Goal: Task Accomplishment & Management: Manage account settings

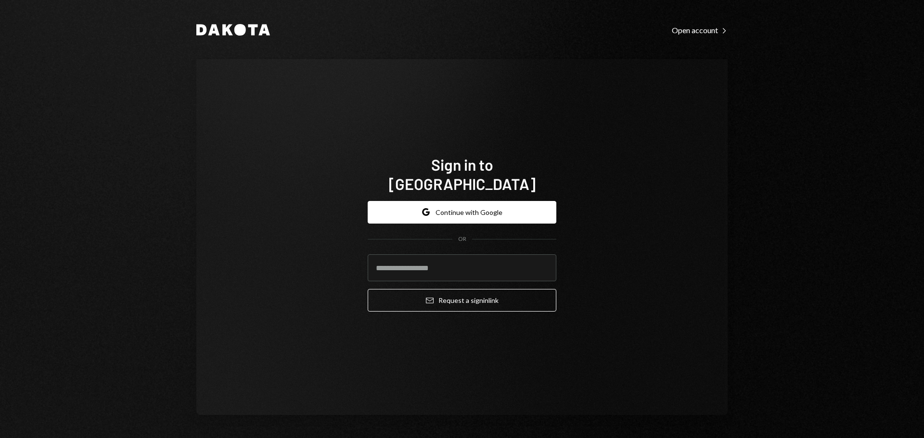
type input "**********"
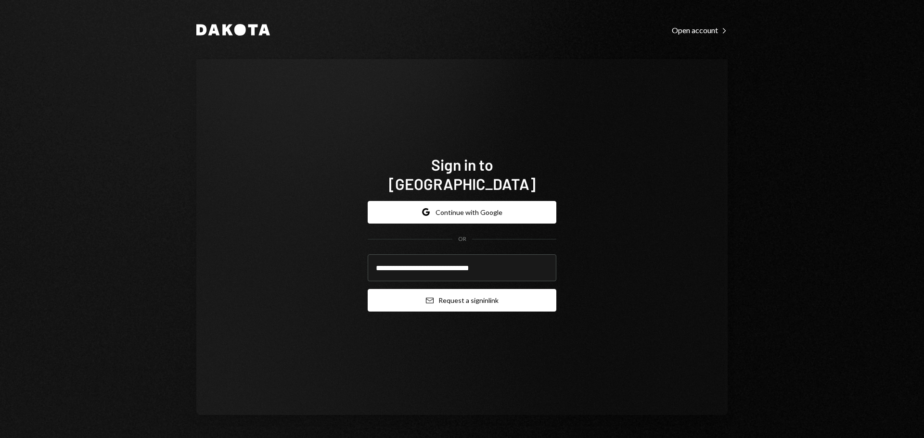
click at [457, 295] on button "Email Request a sign in link" at bounding box center [462, 300] width 189 height 23
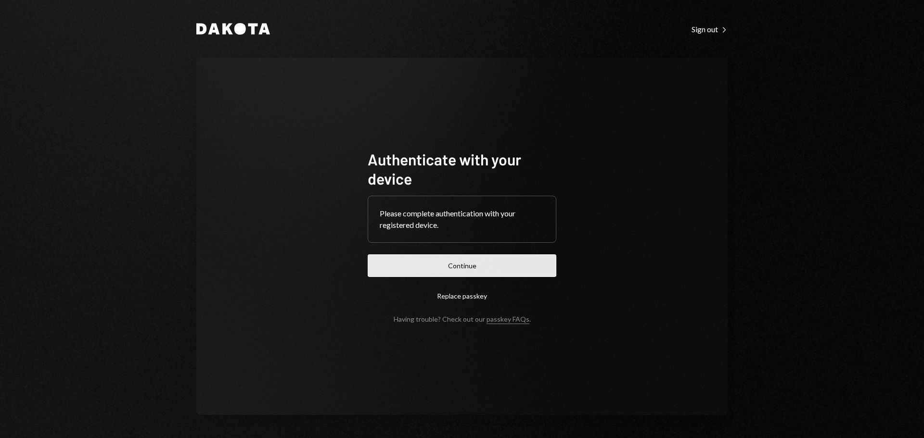
click at [489, 273] on button "Continue" at bounding box center [462, 266] width 189 height 23
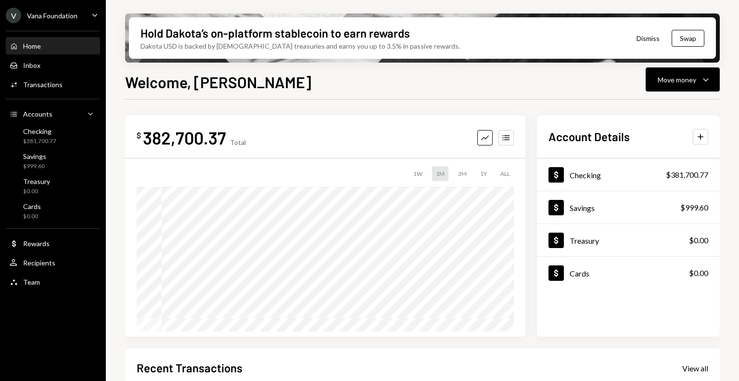
click at [52, 22] on div "V Vana Foundation" at bounding box center [42, 15] width 72 height 15
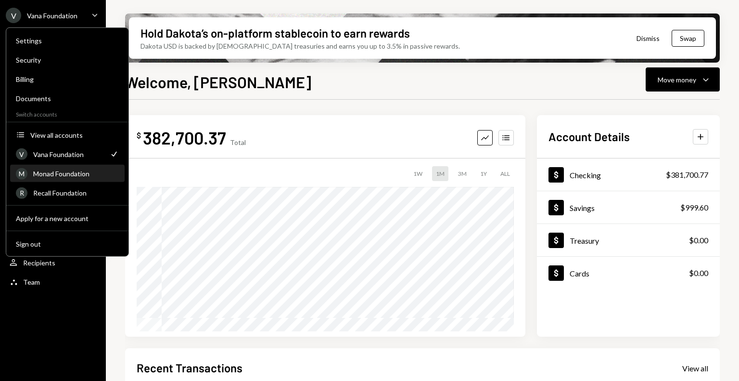
click at [72, 173] on div "Monad Foundation" at bounding box center [76, 173] width 86 height 8
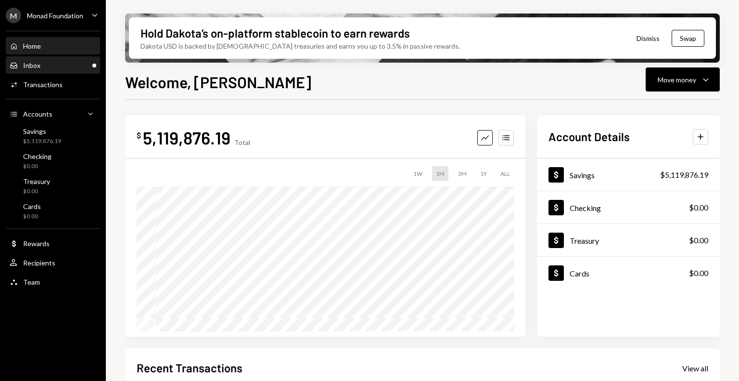
click at [51, 65] on div "Inbox Inbox" at bounding box center [53, 65] width 87 height 9
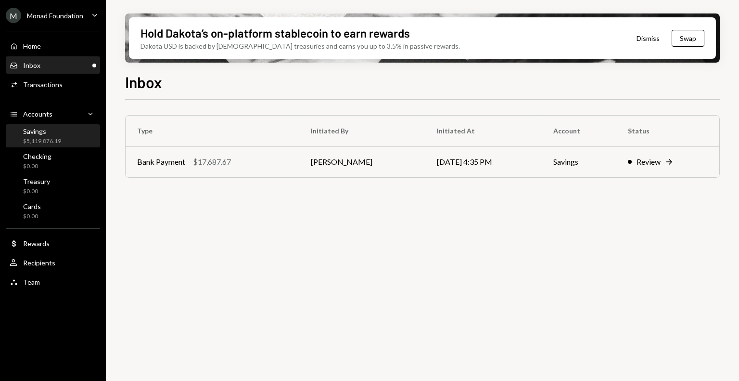
click at [43, 132] on div "Savings" at bounding box center [42, 131] width 38 height 8
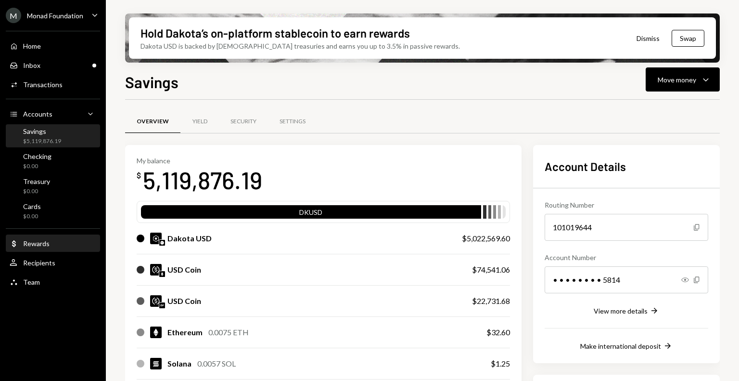
click at [51, 247] on div "Dollar Rewards" at bounding box center [53, 243] width 87 height 9
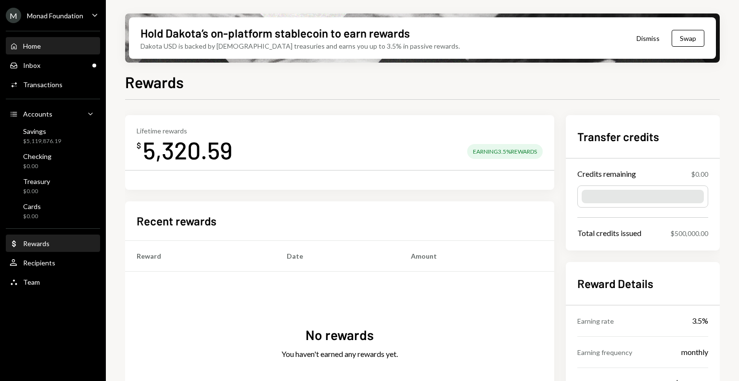
click at [39, 51] on div "Home Home" at bounding box center [53, 46] width 87 height 16
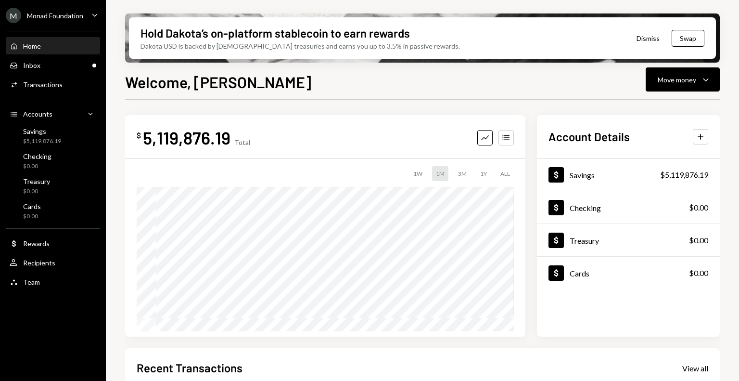
click at [70, 12] on div "Monad Foundation" at bounding box center [55, 16] width 56 height 8
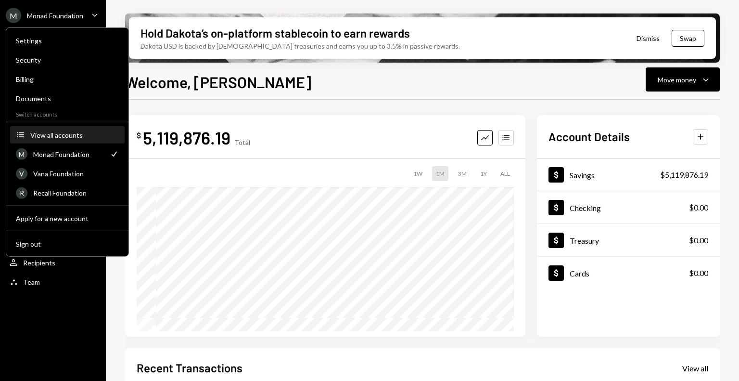
click at [67, 137] on div "View all accounts" at bounding box center [74, 134] width 89 height 8
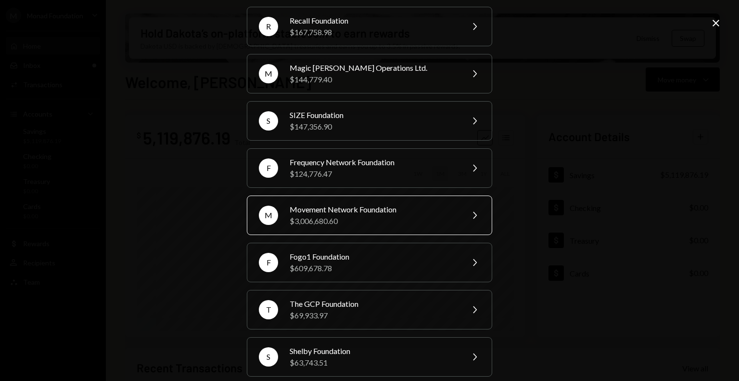
scroll to position [129, 0]
click at [375, 218] on div "$3,006,680.60" at bounding box center [373, 221] width 167 height 12
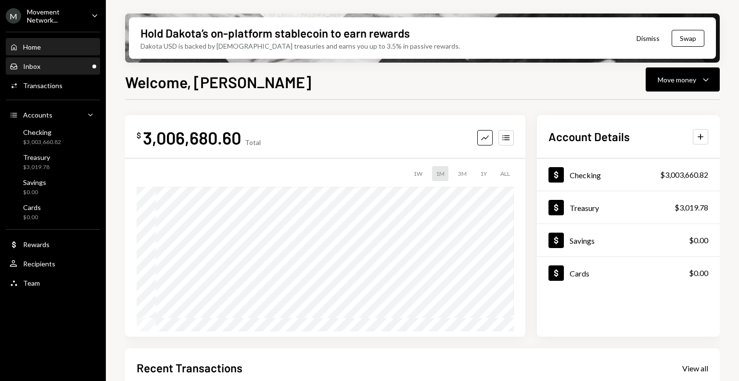
click at [56, 66] on div "Inbox Inbox" at bounding box center [53, 66] width 87 height 9
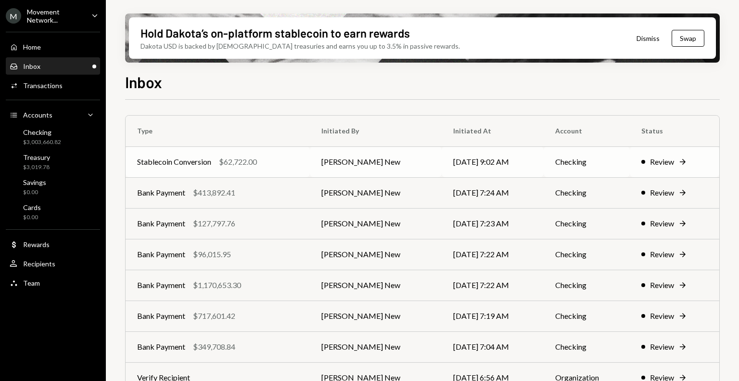
click at [298, 170] on td "Stablecoin Conversion $62,722.00" at bounding box center [218, 161] width 184 height 31
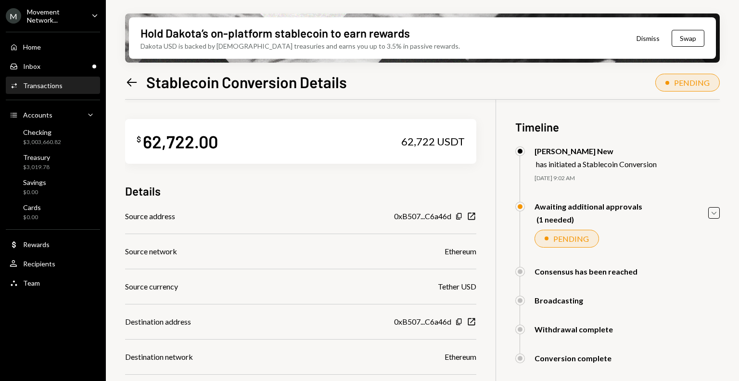
scroll to position [148, 0]
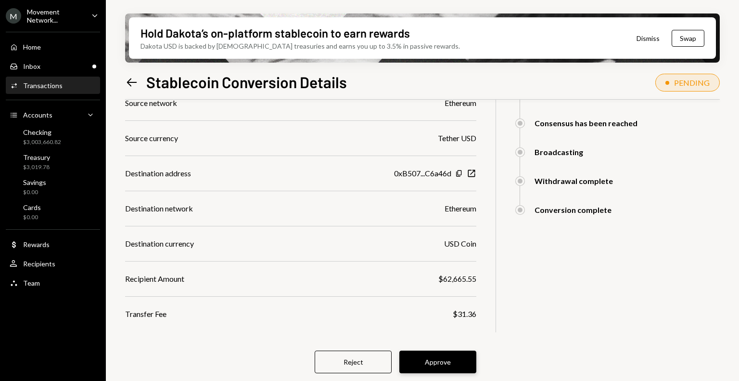
click at [433, 359] on button "Approve" at bounding box center [437, 361] width 77 height 23
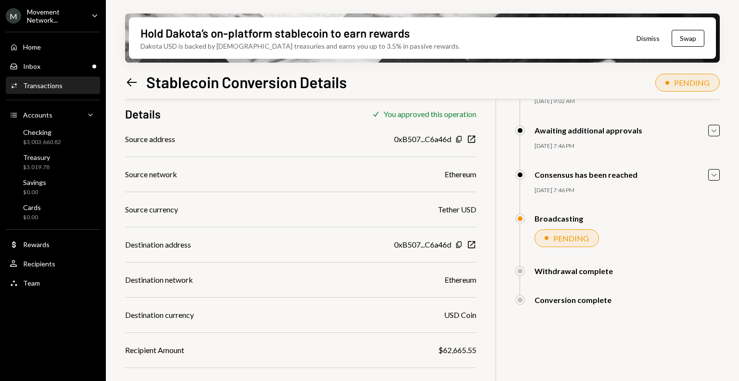
scroll to position [77, 0]
click at [48, 59] on div "Inbox Inbox" at bounding box center [53, 66] width 87 height 16
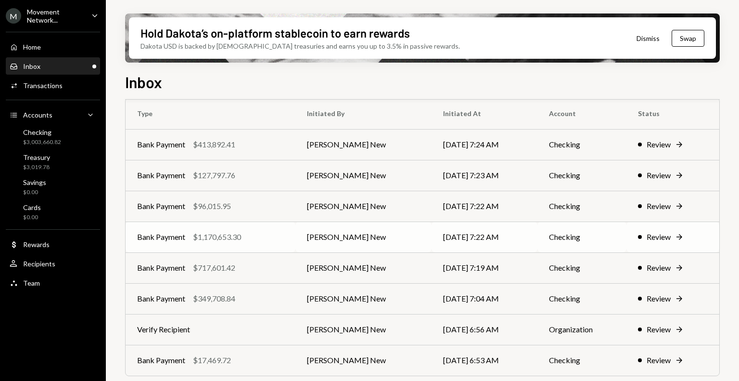
scroll to position [20, 0]
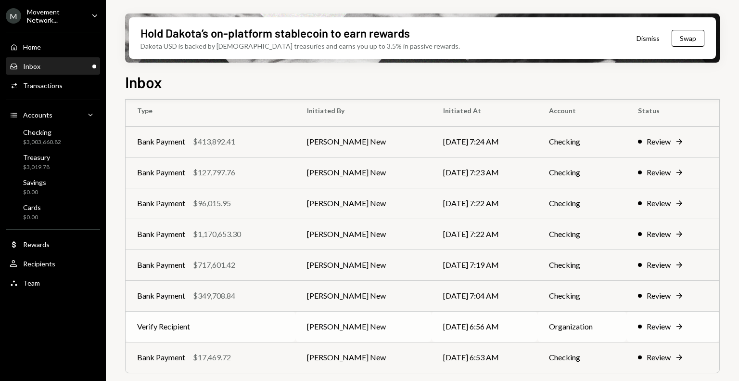
click at [260, 328] on td "Verify Recipient" at bounding box center [211, 326] width 170 height 31
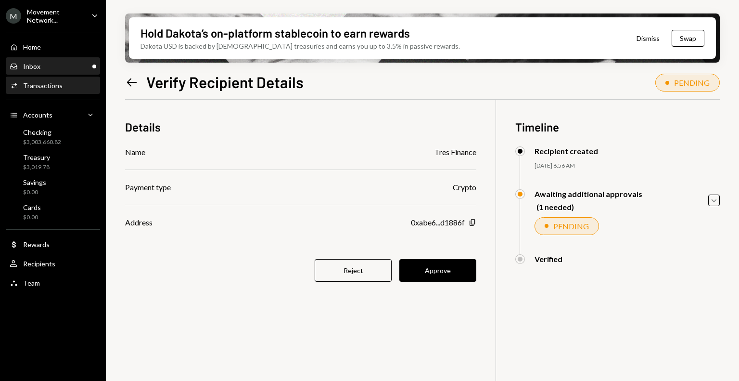
click at [53, 71] on div "Inbox Inbox" at bounding box center [53, 66] width 87 height 16
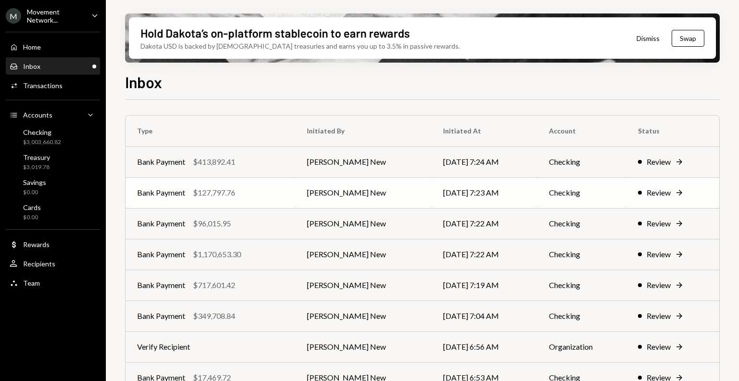
scroll to position [20, 0]
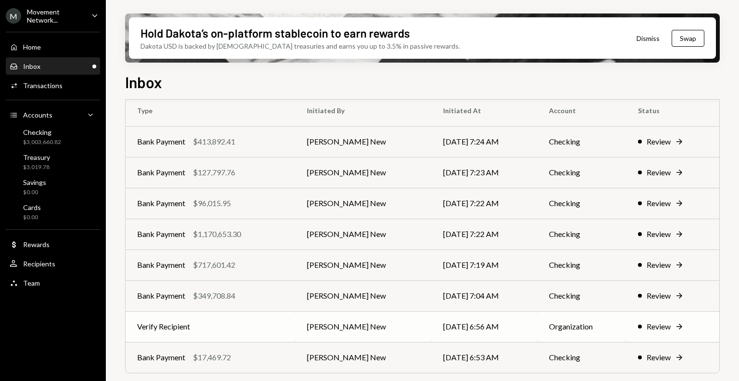
click at [224, 327] on td "Verify Recipient" at bounding box center [211, 326] width 170 height 31
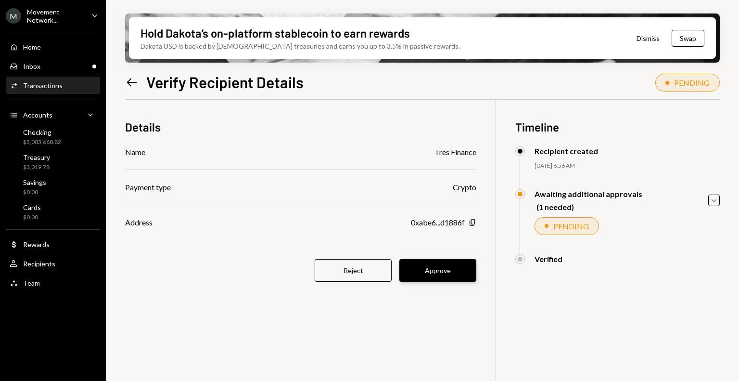
click at [439, 269] on button "Approve" at bounding box center [437, 270] width 77 height 23
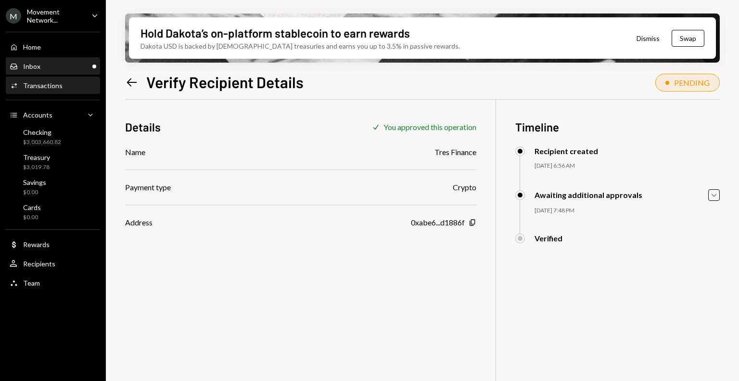
click at [61, 67] on div "Inbox Inbox" at bounding box center [53, 66] width 87 height 9
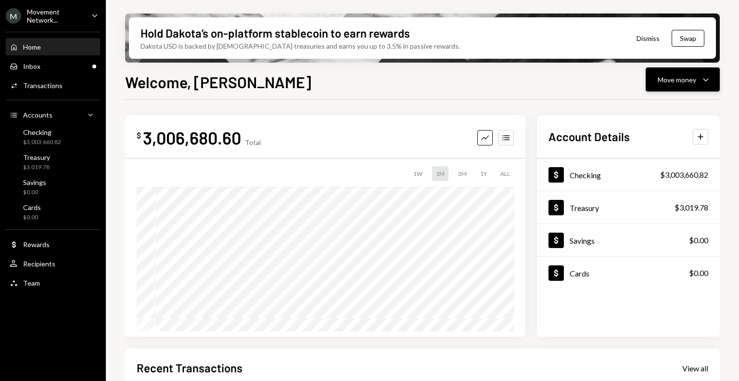
click at [708, 80] on icon "Caret Down" at bounding box center [706, 80] width 12 height 12
click at [664, 109] on div "Send" at bounding box center [675, 108] width 70 height 10
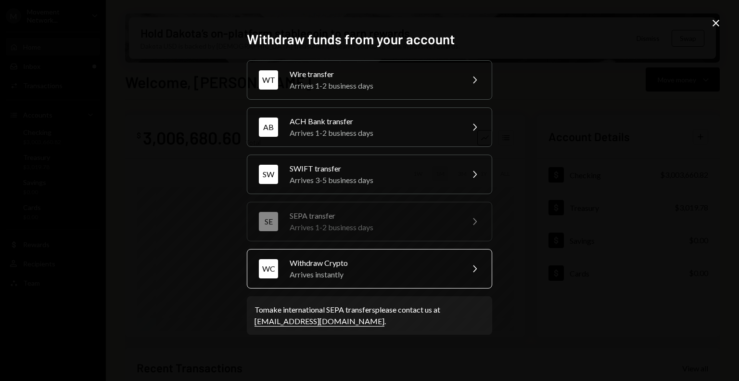
click at [374, 271] on div "Arrives instantly" at bounding box center [373, 274] width 167 height 12
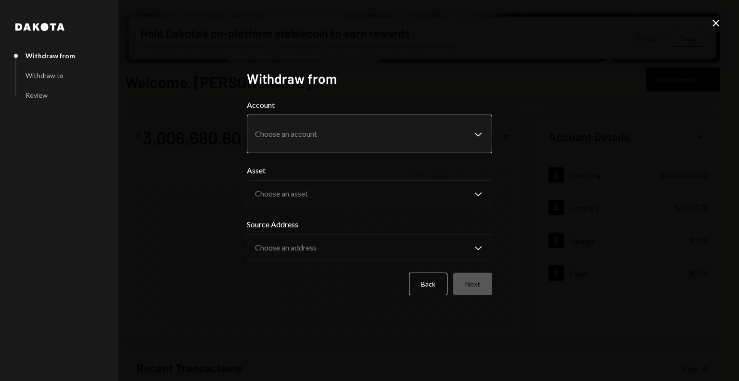
click at [337, 134] on body "M Movement Network... Caret Down Home Home Inbox Inbox Activities Transactions …" at bounding box center [369, 190] width 739 height 381
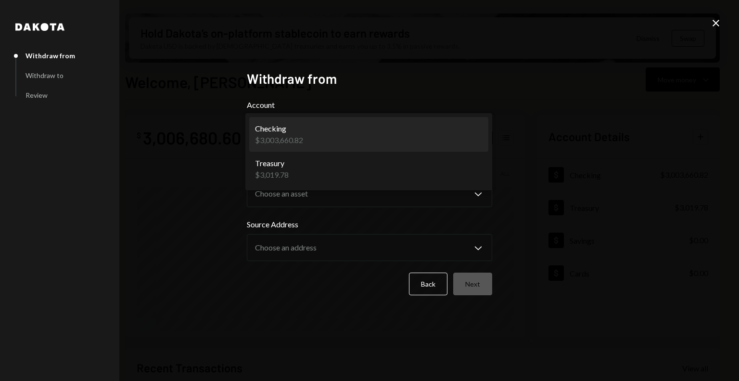
select select "**********"
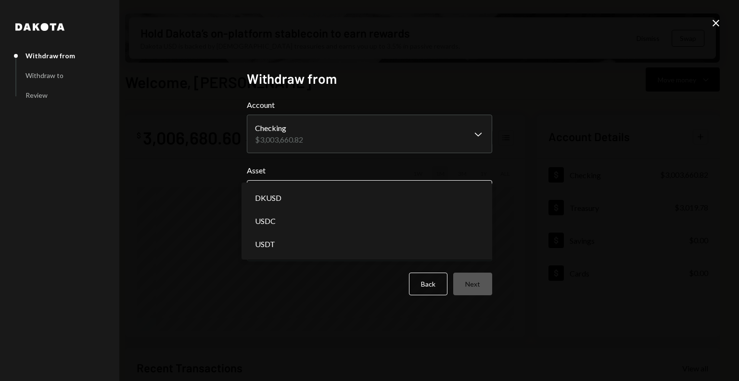
click at [332, 200] on body "M Movement Network... Caret Down Home Home Inbox Inbox Activities Transactions …" at bounding box center [369, 190] width 739 height 381
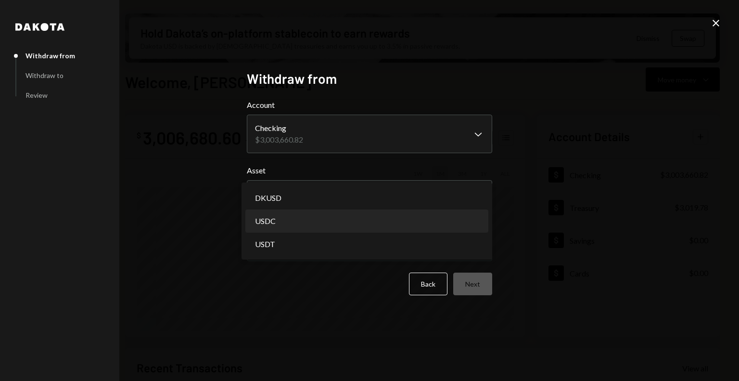
select select "****"
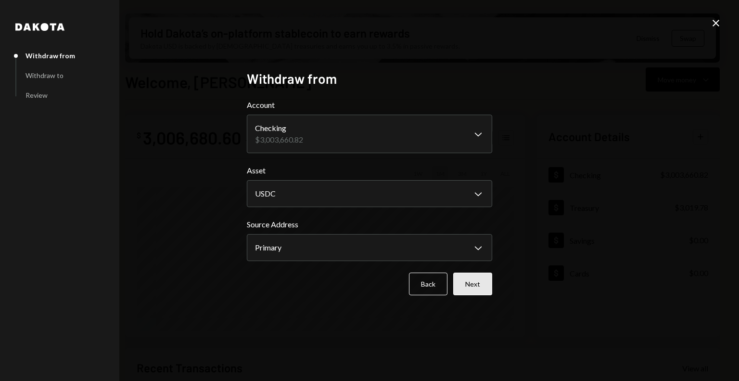
click at [473, 282] on button "Next" at bounding box center [472, 283] width 39 height 23
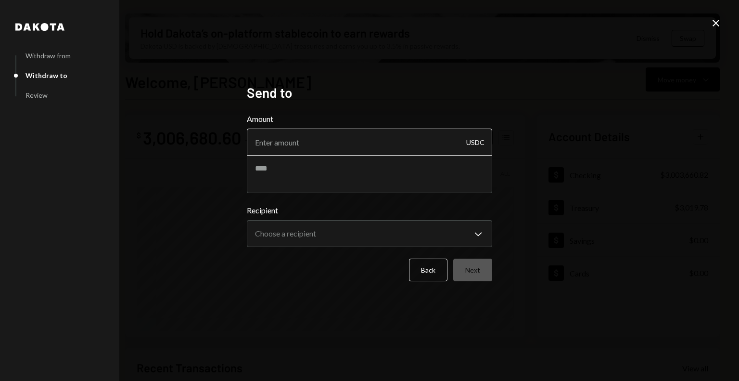
click at [363, 144] on input "Amount" at bounding box center [369, 141] width 245 height 27
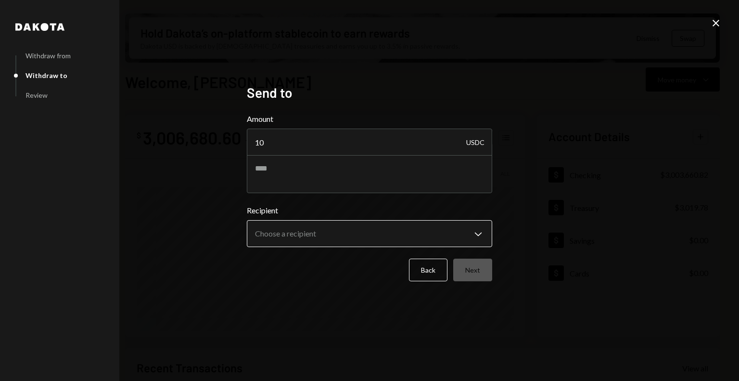
type input "10"
click at [344, 245] on body "M Movement Network... Caret Down Home Home Inbox Inbox Activities Transactions …" at bounding box center [369, 190] width 739 height 381
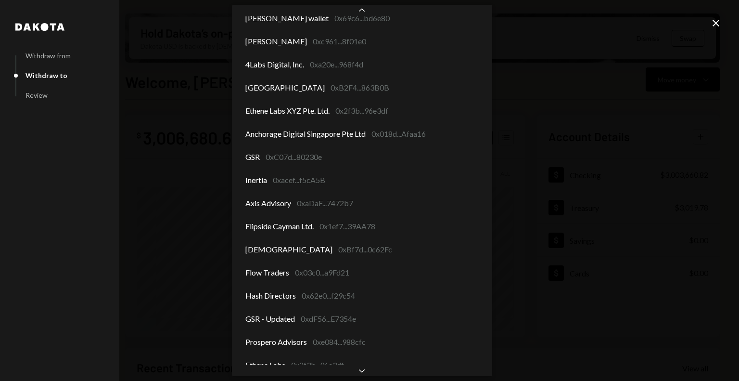
scroll to position [294, 0]
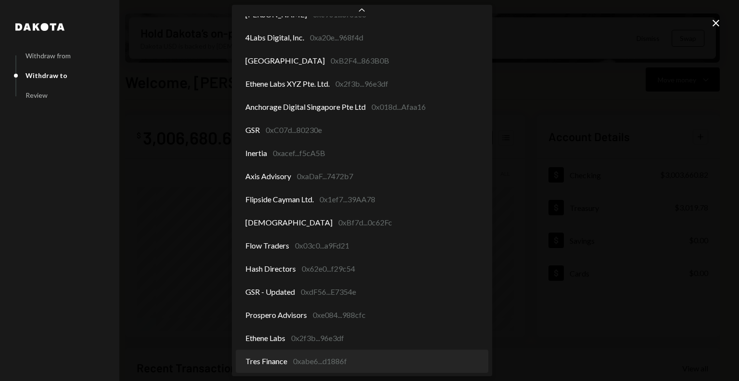
select select "**********"
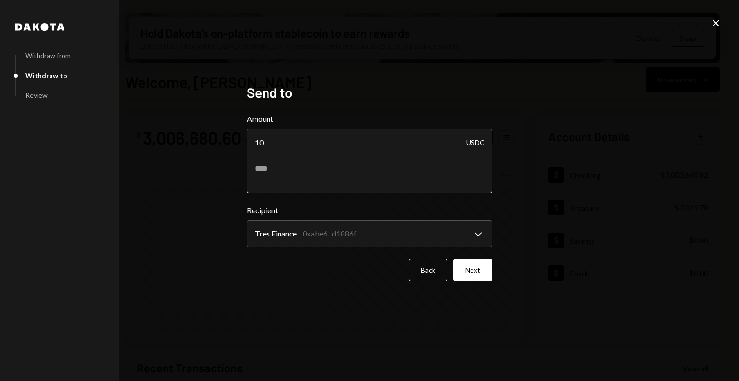
click at [323, 177] on textarea at bounding box center [369, 173] width 245 height 38
type textarea "**********"
click at [486, 263] on button "Next" at bounding box center [472, 269] width 39 height 23
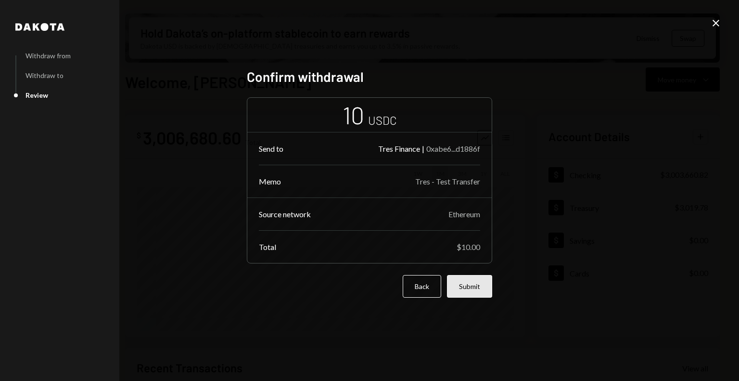
click at [471, 288] on button "Submit" at bounding box center [469, 286] width 45 height 23
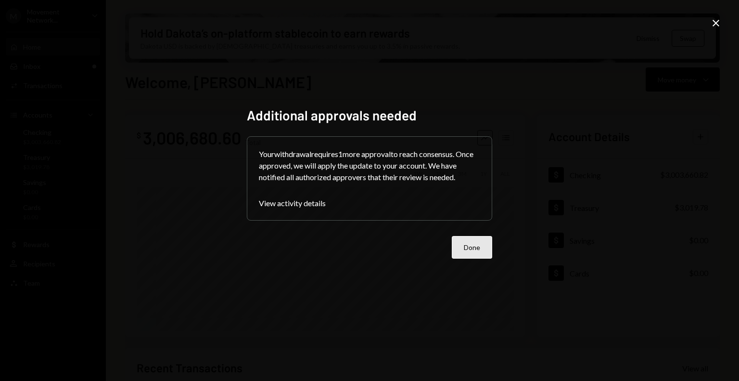
click at [477, 251] on button "Done" at bounding box center [472, 247] width 40 height 23
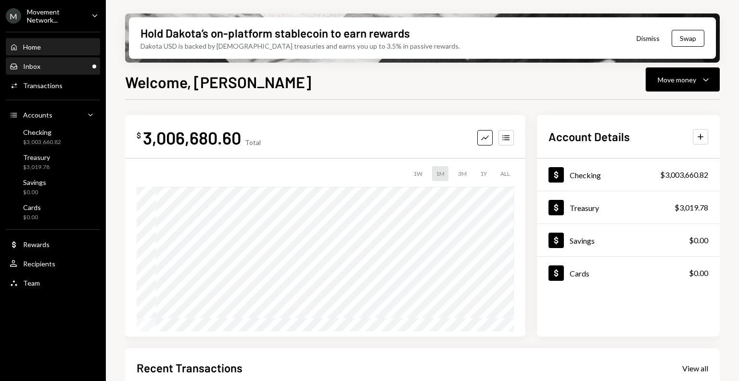
click at [58, 67] on div "Inbox Inbox" at bounding box center [53, 66] width 87 height 9
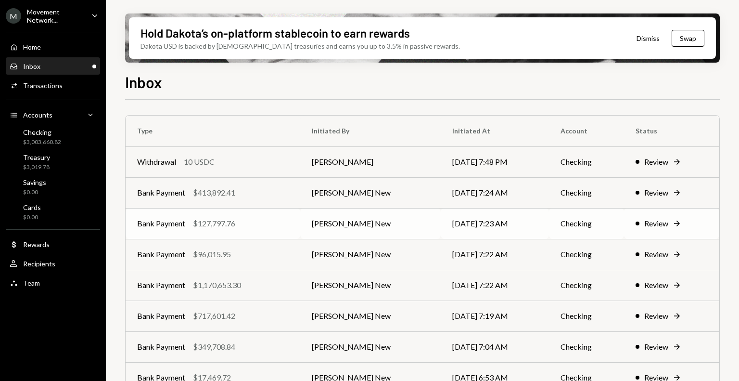
scroll to position [20, 0]
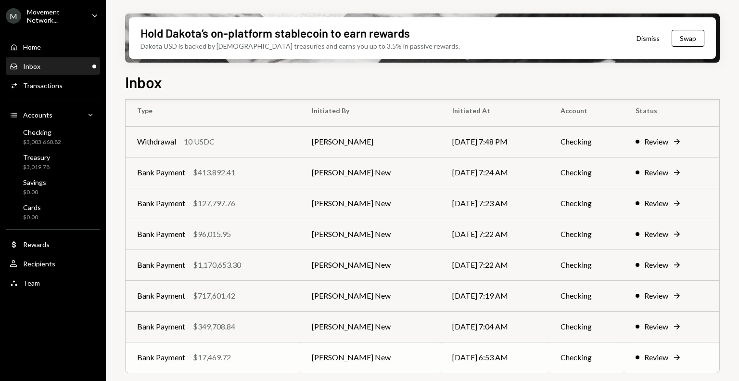
click at [256, 354] on div "Bank Payment $17,469.72" at bounding box center [213, 357] width 152 height 12
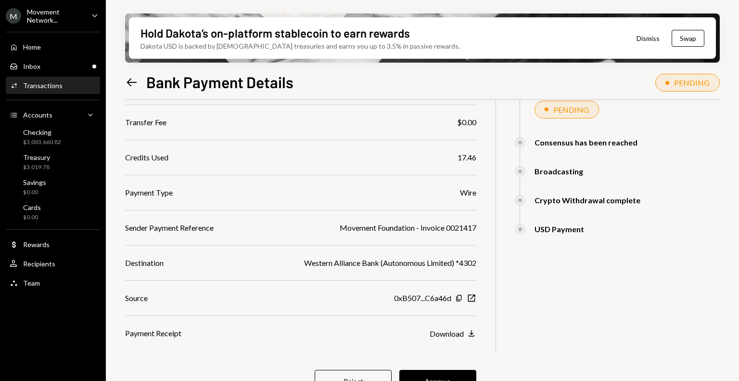
scroll to position [131, 0]
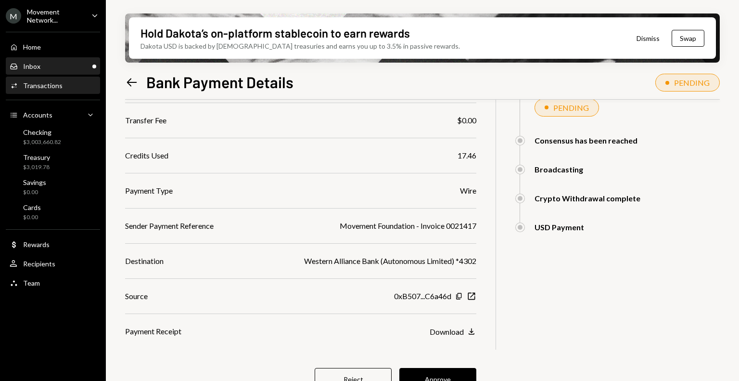
click at [48, 61] on div "Inbox Inbox" at bounding box center [53, 66] width 87 height 16
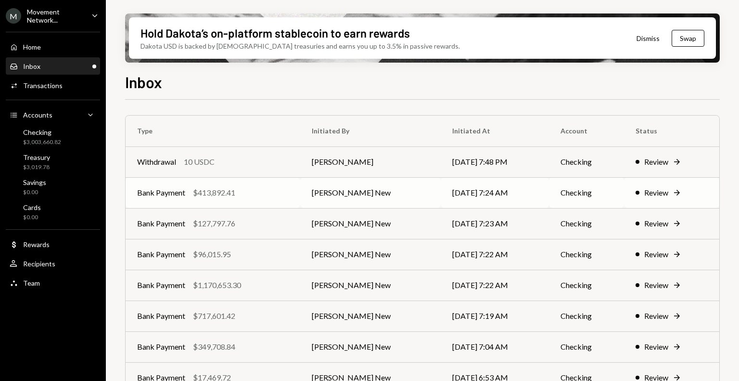
scroll to position [20, 0]
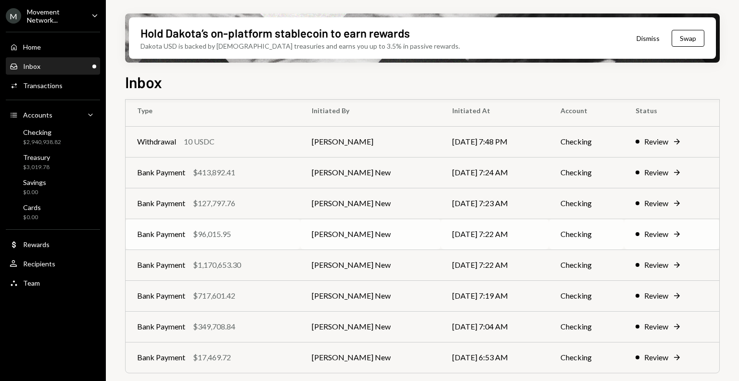
click at [268, 235] on div "Bank Payment $96,015.95" at bounding box center [213, 234] width 152 height 12
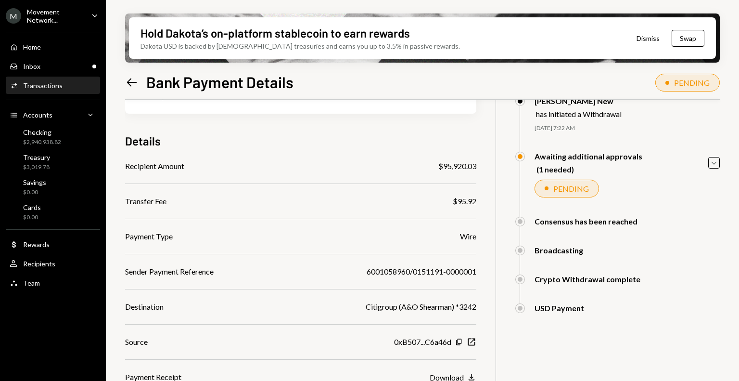
scroll to position [113, 0]
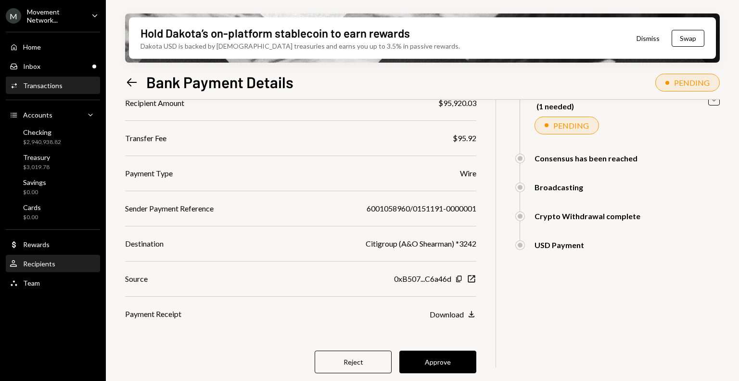
click at [40, 263] on div "Recipients" at bounding box center [39, 263] width 32 height 8
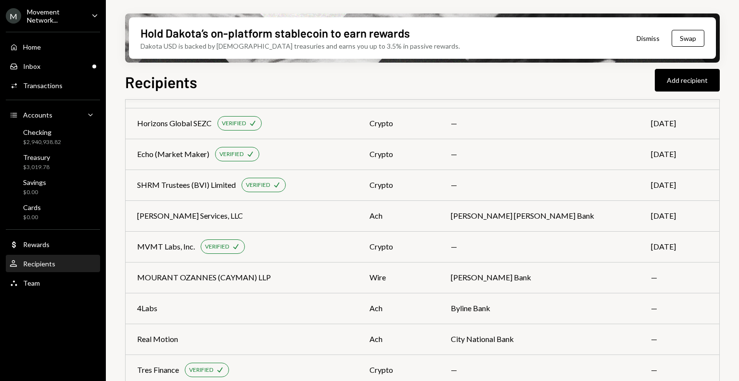
scroll to position [1006, 0]
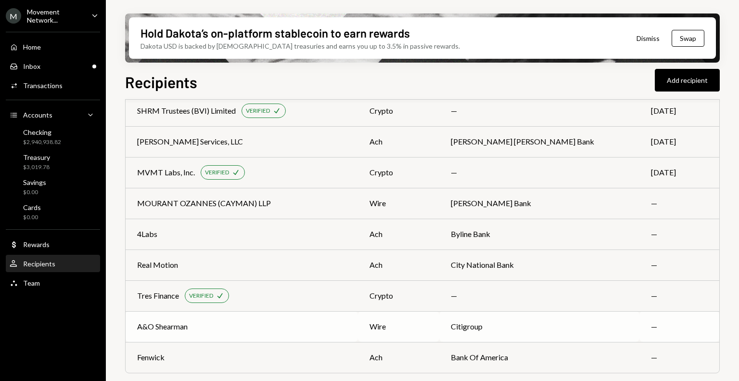
click at [306, 327] on div "A&O Shearman" at bounding box center [241, 326] width 209 height 12
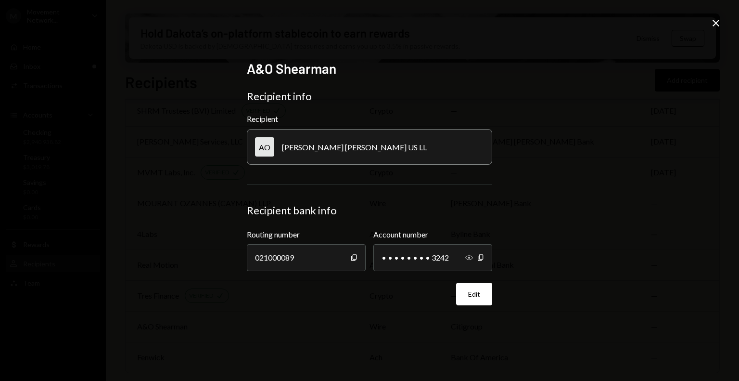
click at [470, 256] on icon "button" at bounding box center [469, 257] width 8 height 5
click at [718, 25] on icon "Close" at bounding box center [716, 23] width 12 height 12
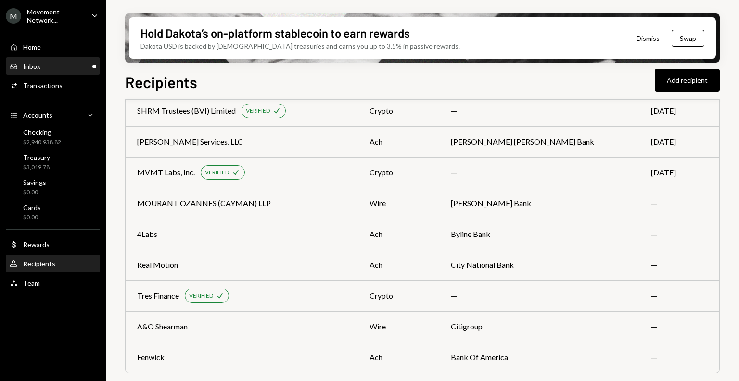
click at [54, 67] on div "Inbox Inbox" at bounding box center [53, 66] width 87 height 9
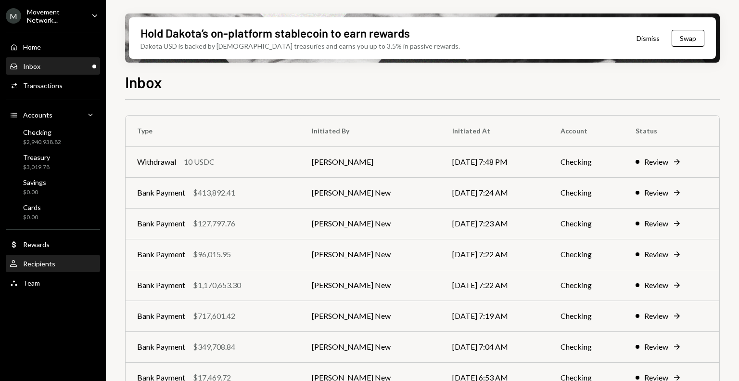
click at [40, 266] on div "Recipients" at bounding box center [39, 263] width 32 height 8
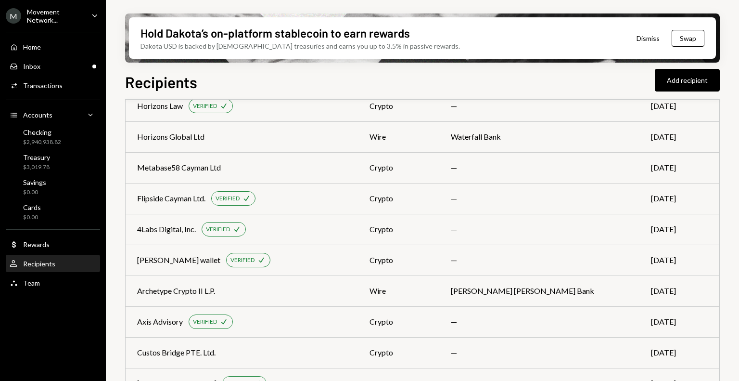
scroll to position [1006, 0]
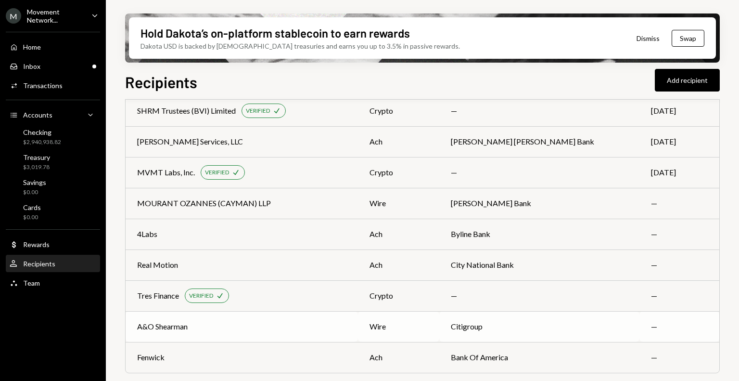
click at [400, 329] on td "wire" at bounding box center [398, 326] width 81 height 31
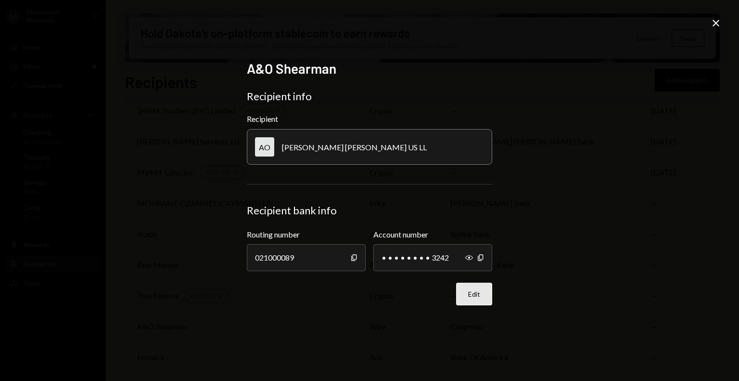
click at [471, 292] on button "Edit" at bounding box center [474, 293] width 36 height 23
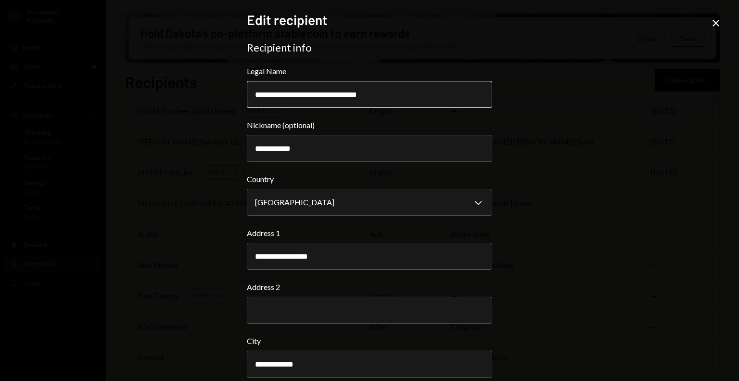
click at [389, 98] on input "**********" at bounding box center [369, 94] width 245 height 27
type input "**********"
click at [647, 107] on div "**********" at bounding box center [369, 190] width 739 height 381
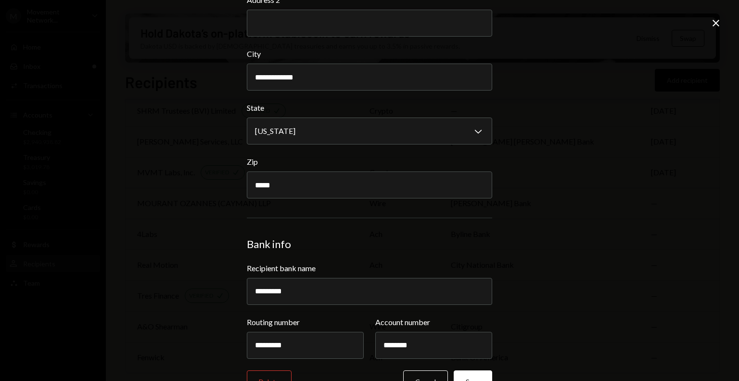
scroll to position [314, 0]
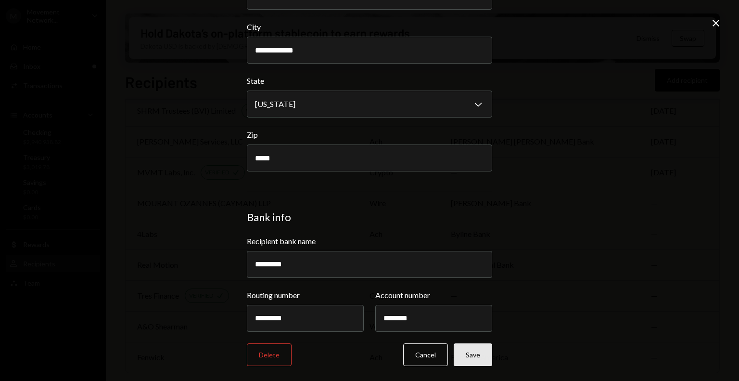
click at [475, 354] on button "Save" at bounding box center [473, 354] width 38 height 23
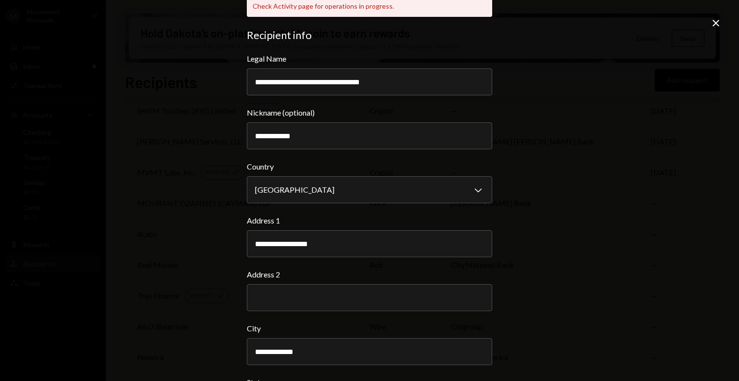
scroll to position [0, 0]
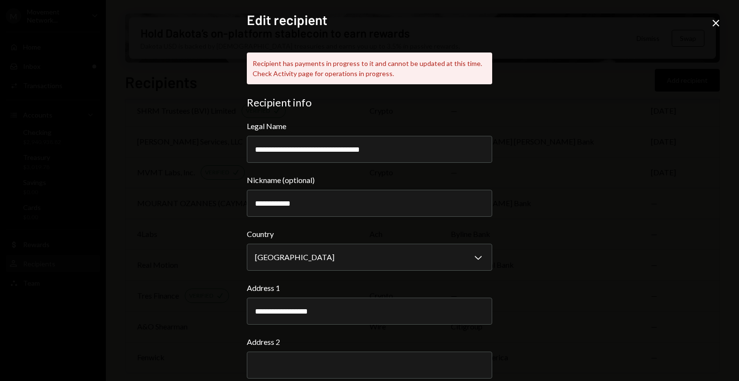
click at [714, 21] on icon at bounding box center [716, 23] width 7 height 7
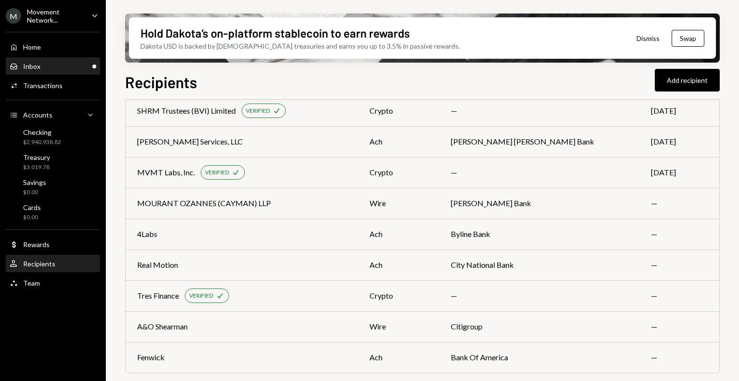
click at [53, 65] on div "Inbox Inbox" at bounding box center [53, 66] width 87 height 9
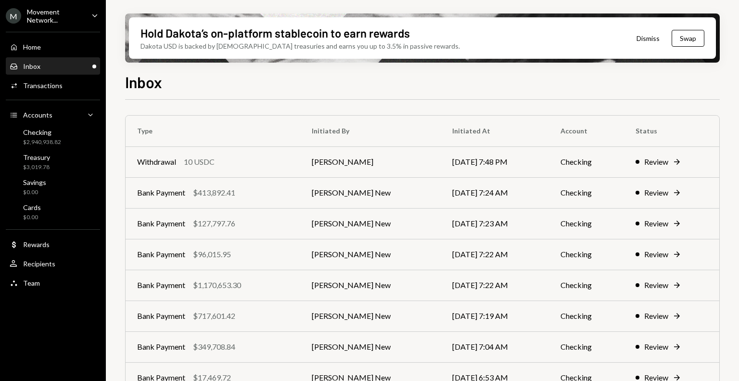
scroll to position [20, 0]
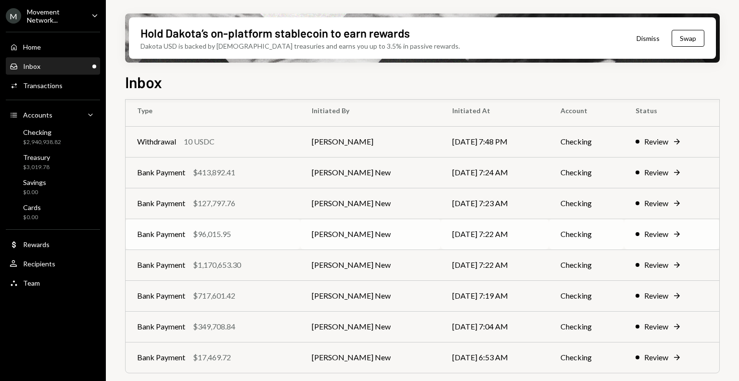
click at [252, 234] on div "Bank Payment $96,015.95" at bounding box center [213, 234] width 152 height 12
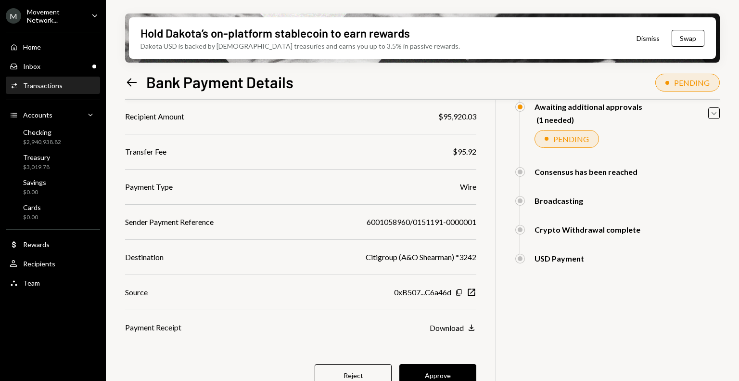
scroll to position [100, 0]
click at [377, 197] on div "Recipient Amount $95,920.03 Transfer Fee $95.92 Payment Type Wire Sender Paymen…" at bounding box center [300, 221] width 351 height 222
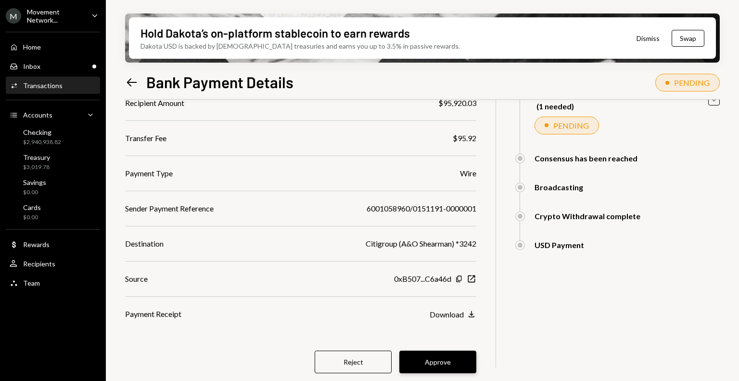
click at [453, 364] on button "Approve" at bounding box center [437, 361] width 77 height 23
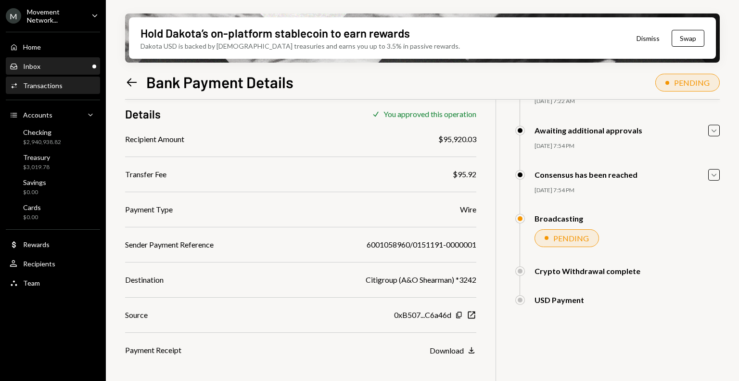
click at [80, 60] on div "Inbox Inbox" at bounding box center [53, 66] width 87 height 16
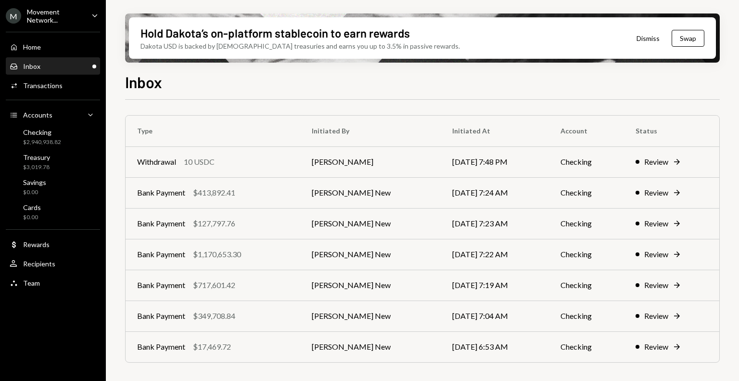
click at [54, 66] on div "Inbox Inbox" at bounding box center [53, 66] width 87 height 9
click at [57, 146] on div "Checking $2,940,938.82" at bounding box center [53, 137] width 87 height 22
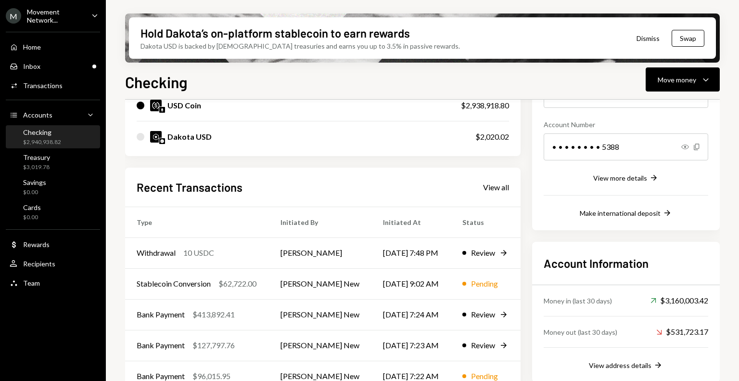
scroll to position [151, 0]
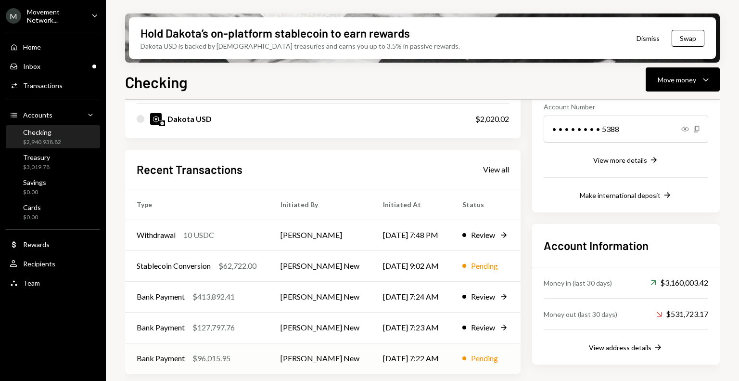
click at [227, 350] on td "Bank Payment $96,015.95" at bounding box center [197, 358] width 144 height 31
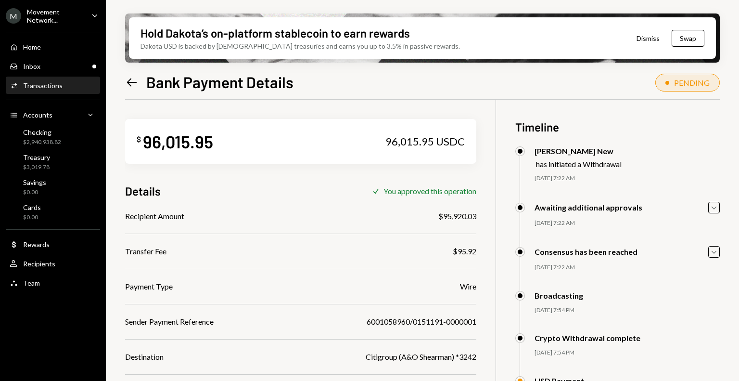
scroll to position [77, 0]
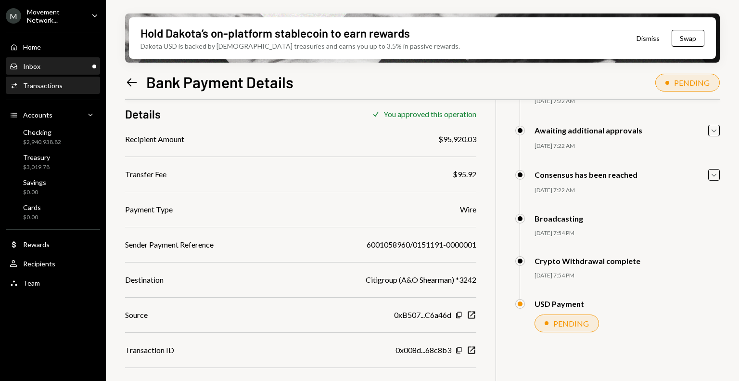
click at [56, 63] on div "Inbox Inbox" at bounding box center [53, 66] width 87 height 9
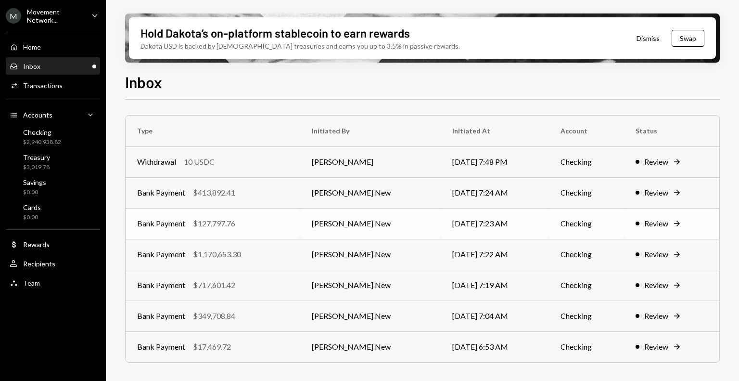
click at [235, 223] on div "$127,797.76" at bounding box center [214, 223] width 42 height 12
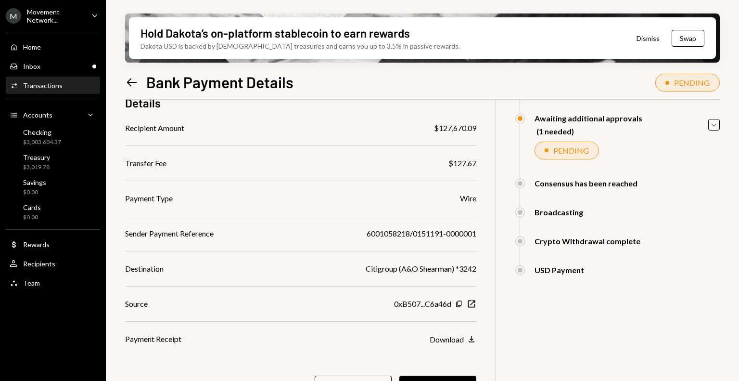
scroll to position [113, 0]
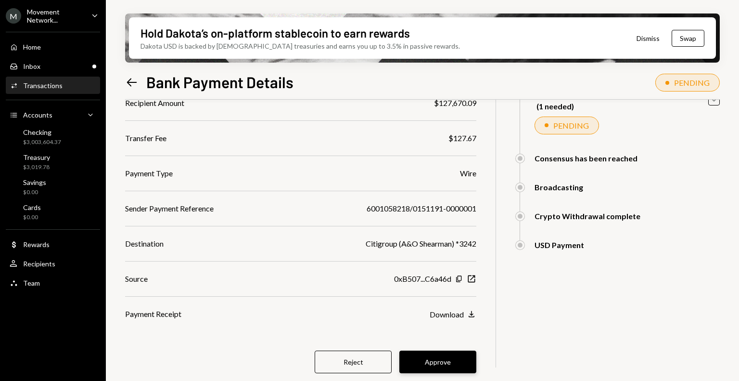
click at [462, 359] on button "Approve" at bounding box center [437, 361] width 77 height 23
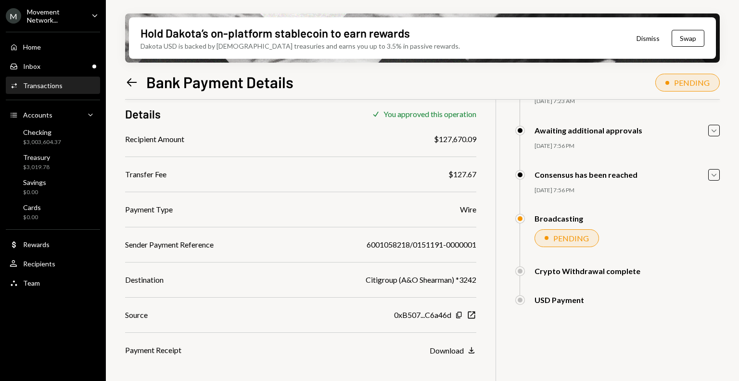
scroll to position [77, 0]
click at [46, 63] on div "Inbox Inbox" at bounding box center [53, 66] width 87 height 9
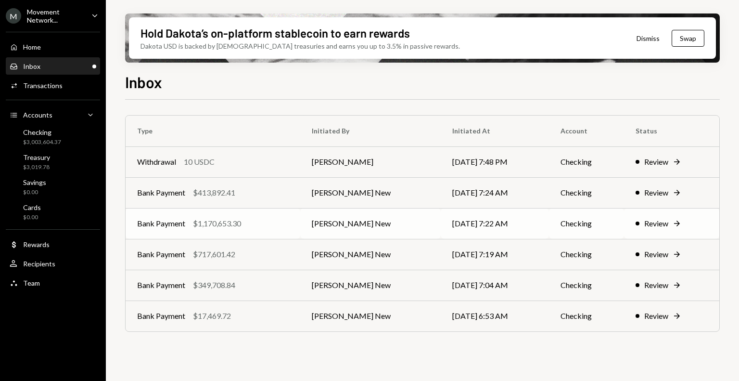
click at [253, 227] on div "Bank Payment $1,170,653.30" at bounding box center [213, 223] width 152 height 12
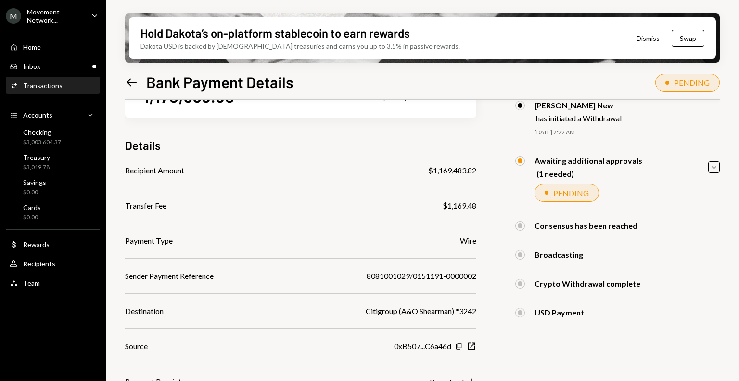
scroll to position [113, 0]
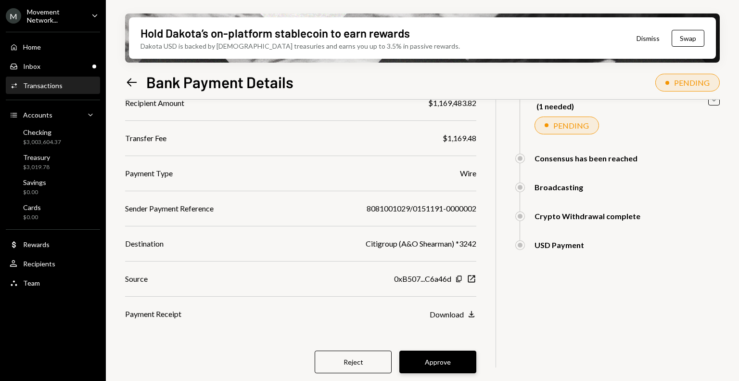
click at [444, 360] on button "Approve" at bounding box center [437, 361] width 77 height 23
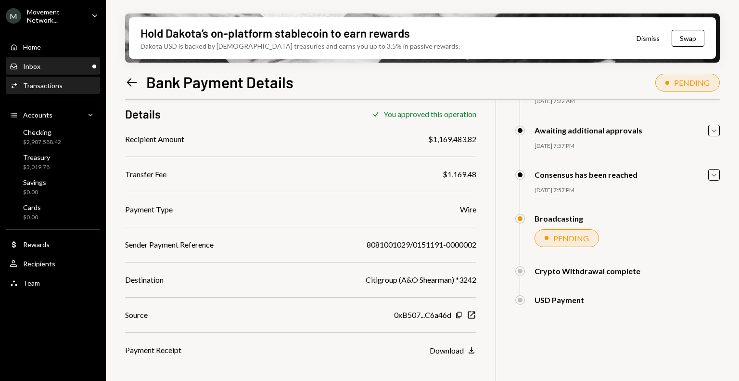
click at [65, 65] on div "Inbox Inbox" at bounding box center [53, 66] width 87 height 9
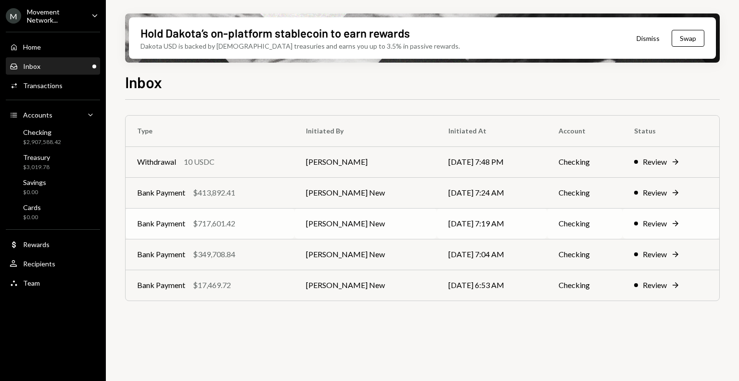
click at [246, 229] on td "Bank Payment $717,601.42" at bounding box center [210, 223] width 169 height 31
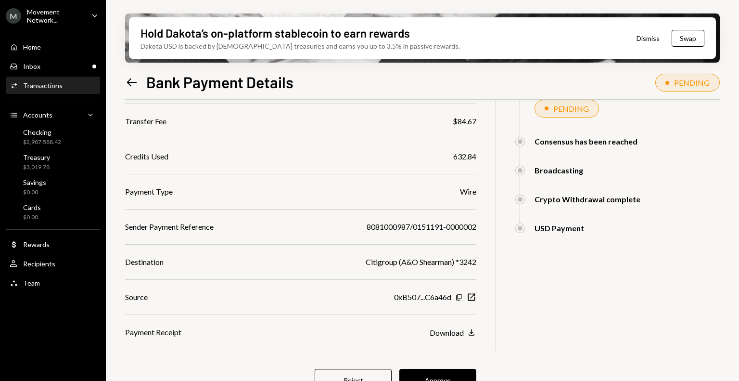
scroll to position [148, 0]
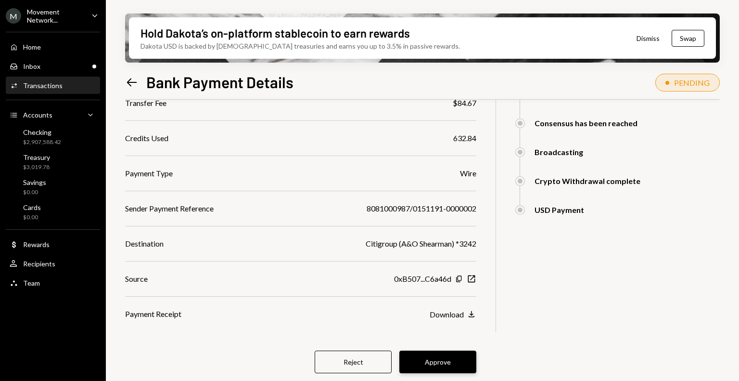
click at [425, 358] on button "Approve" at bounding box center [437, 361] width 77 height 23
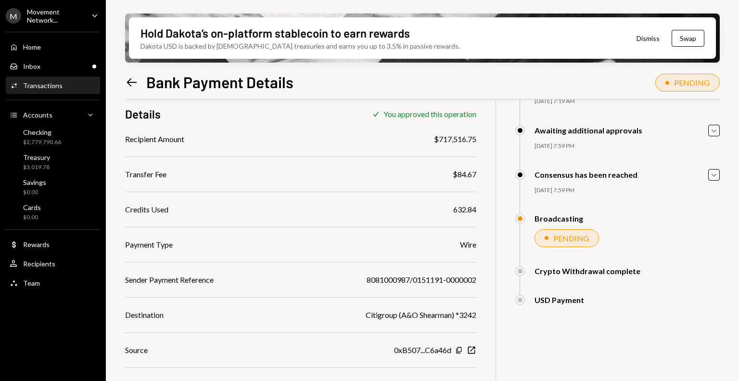
scroll to position [77, 0]
click at [60, 59] on div "Inbox Inbox" at bounding box center [53, 66] width 87 height 16
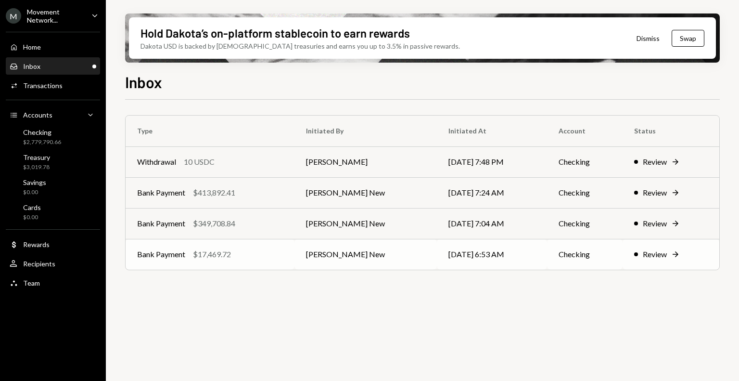
click at [282, 248] on div "Bank Payment $17,469.72" at bounding box center [210, 254] width 146 height 12
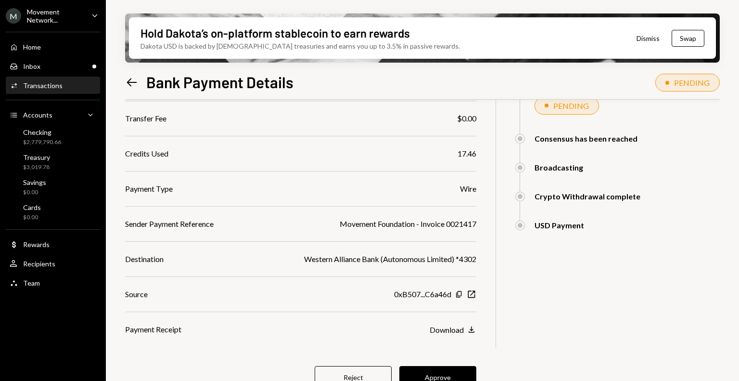
scroll to position [148, 0]
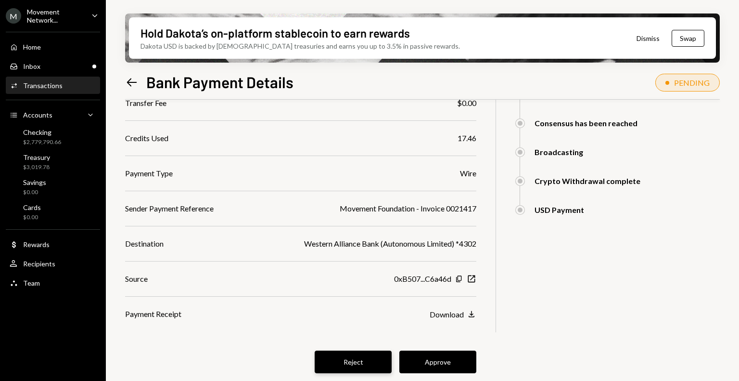
click at [365, 360] on button "Reject" at bounding box center [353, 361] width 77 height 23
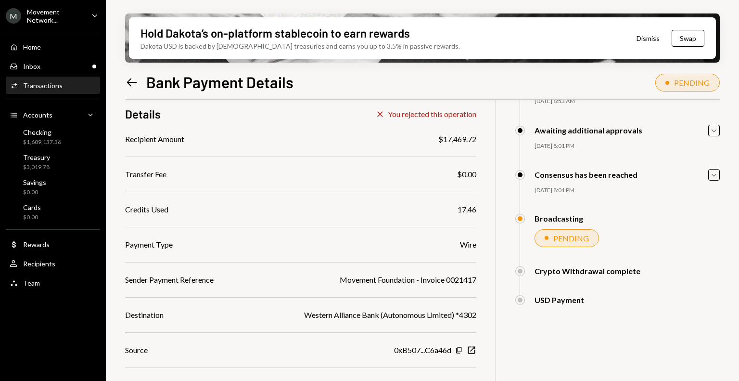
click at [288, 193] on div "Recipient Amount $17,469.72 Transfer Fee $0.00 Credits Used 17.46 Payment Type …" at bounding box center [300, 261] width 351 height 257
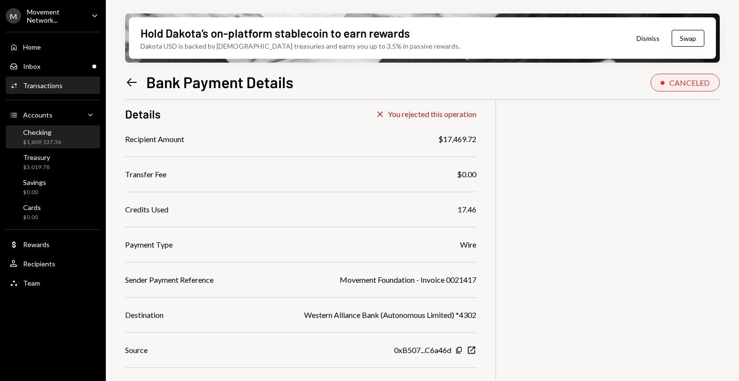
click at [49, 135] on div "Checking" at bounding box center [42, 132] width 38 height 8
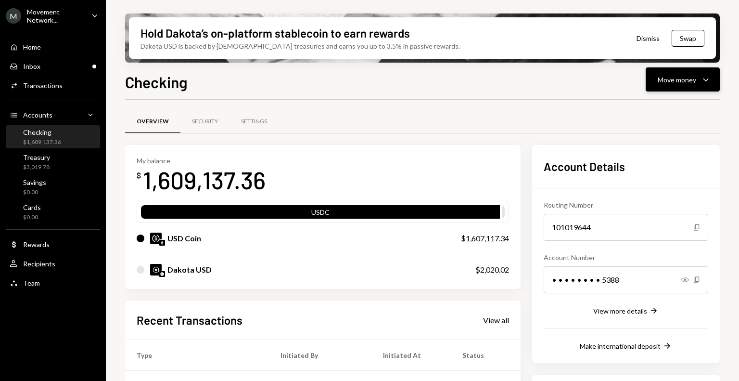
click at [686, 83] on div "Move money" at bounding box center [677, 80] width 38 height 10
click at [651, 107] on div "Send" at bounding box center [675, 108] width 70 height 10
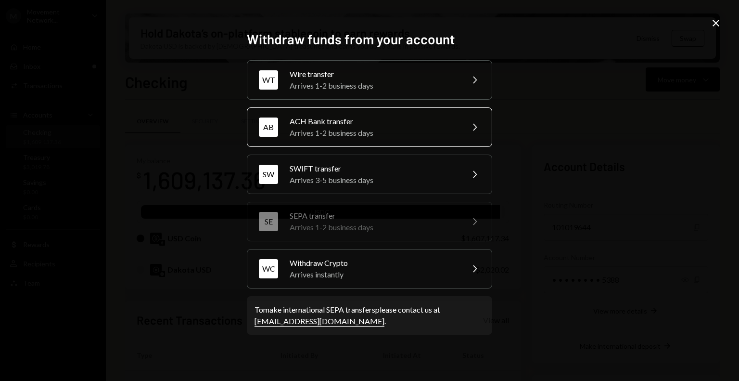
click at [346, 127] on div "Arrives 1-2 business days" at bounding box center [373, 133] width 167 height 12
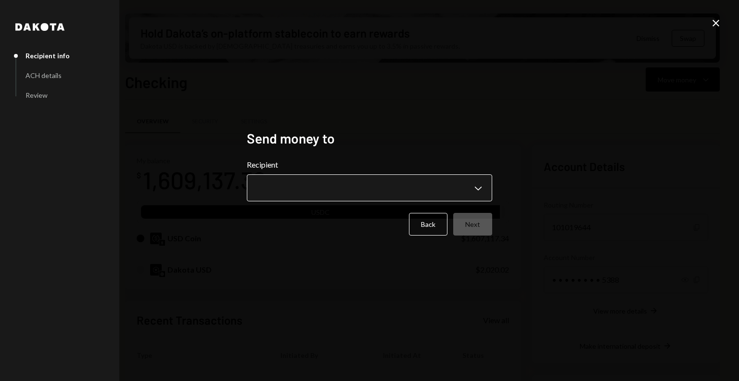
click at [358, 192] on body "M Movement Network... Caret Down Home Home Inbox Inbox Activities Transactions …" at bounding box center [369, 190] width 739 height 381
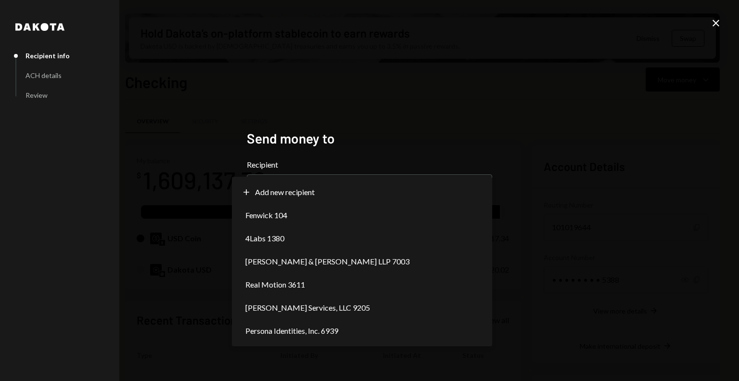
click at [712, 17] on div "**********" at bounding box center [369, 190] width 739 height 381
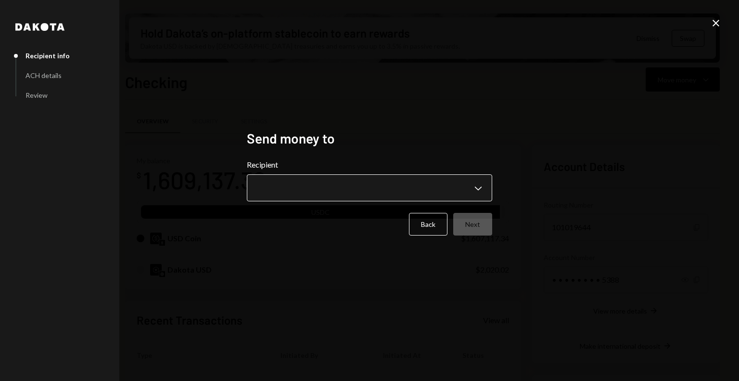
click at [407, 189] on body "M Movement Network... Caret Down Home Home Inbox Inbox Activities Transactions …" at bounding box center [369, 190] width 739 height 381
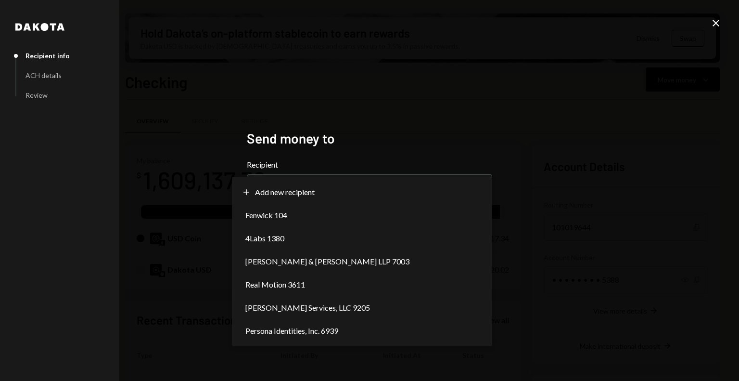
click at [580, 116] on div "**********" at bounding box center [369, 190] width 739 height 381
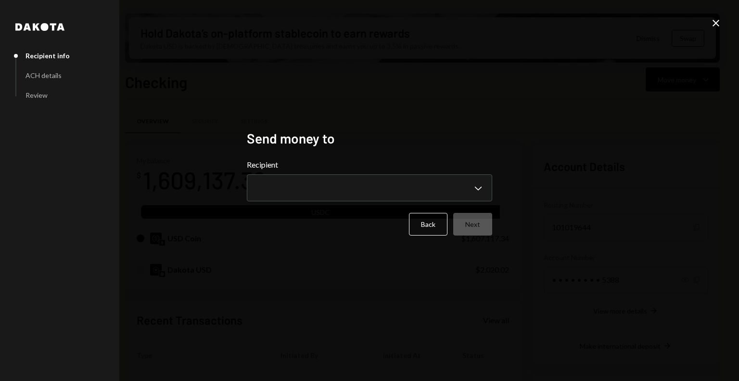
click at [715, 28] on icon "Close" at bounding box center [716, 23] width 12 height 12
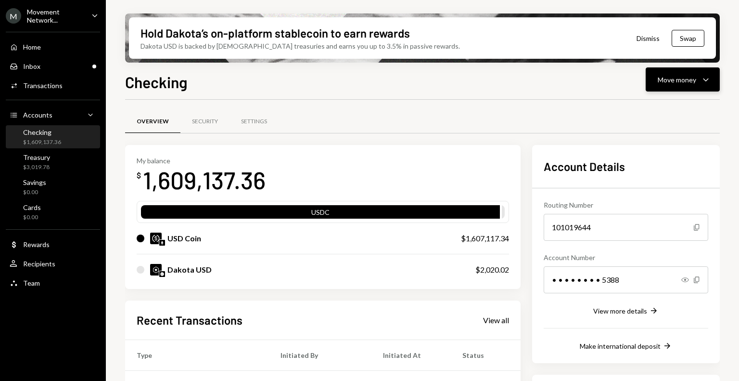
click at [688, 84] on div "Move money" at bounding box center [677, 80] width 38 height 10
click at [653, 107] on div "Send" at bounding box center [675, 108] width 70 height 10
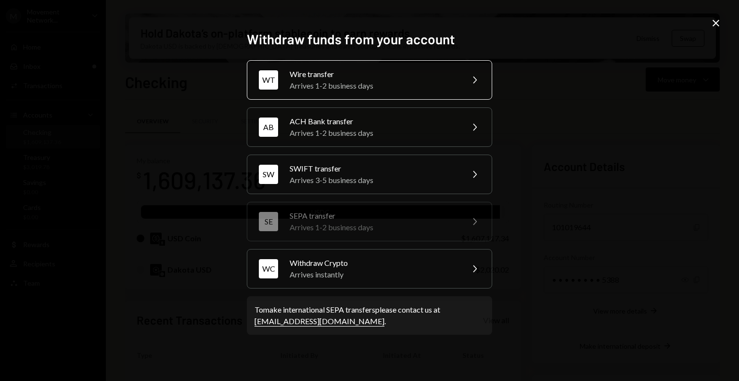
click at [348, 79] on div "Wire transfer" at bounding box center [373, 74] width 167 height 12
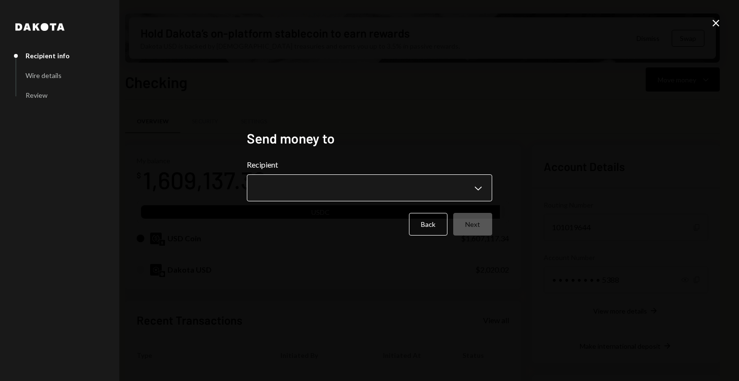
click at [345, 175] on button "Chevron Down" at bounding box center [369, 187] width 245 height 27
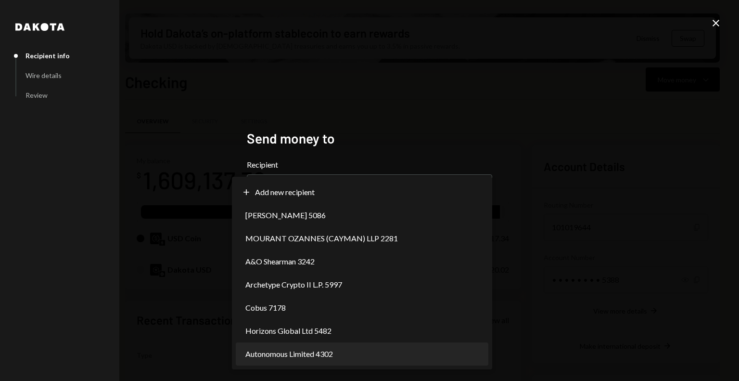
select select "**********"
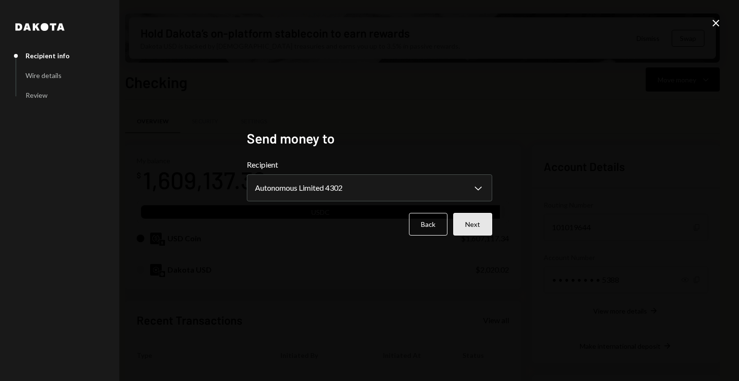
click at [465, 221] on button "Next" at bounding box center [472, 224] width 39 height 23
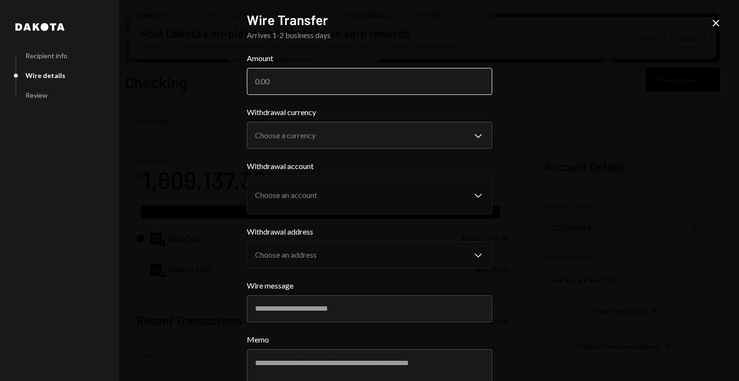
click at [359, 82] on input "Amount" at bounding box center [369, 81] width 245 height 27
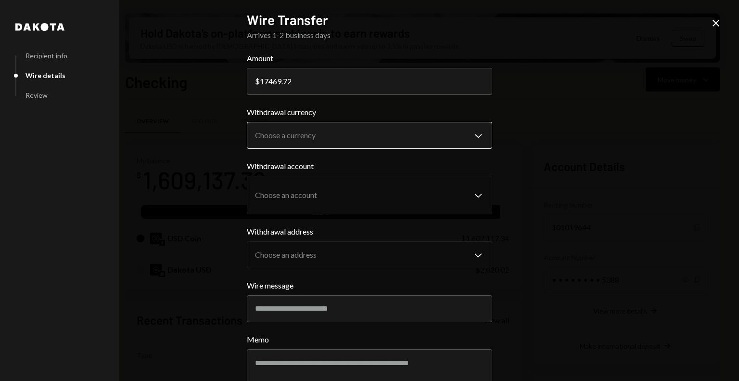
type input "17469.72"
click at [472, 139] on body "M Movement Network... Caret Down Home Home Inbox Inbox Activities Transactions …" at bounding box center [369, 190] width 739 height 381
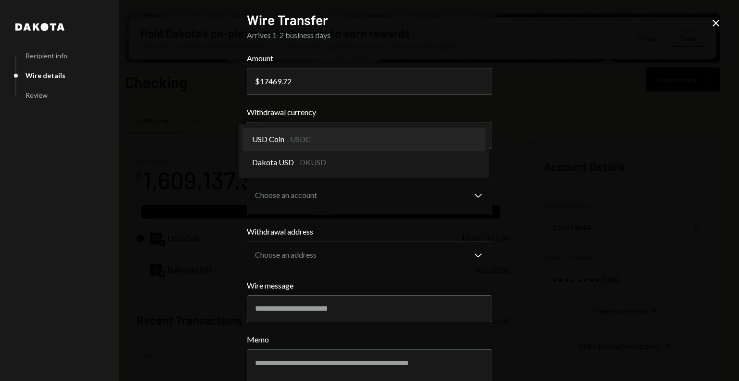
select select "****"
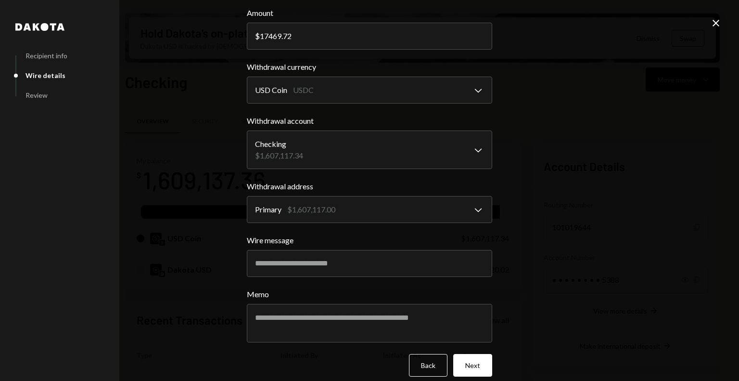
scroll to position [56, 0]
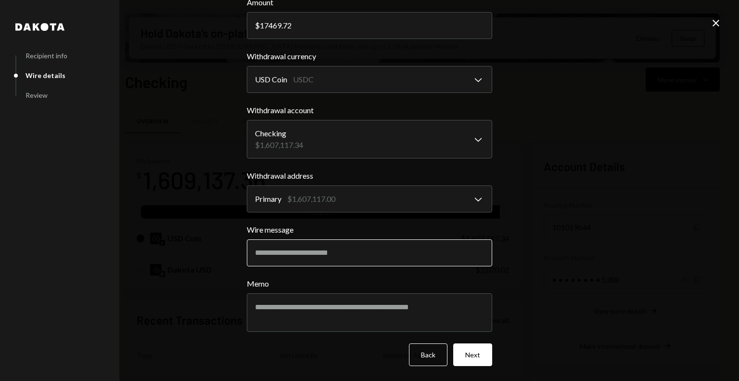
click at [383, 252] on input "Wire message" at bounding box center [369, 252] width 245 height 27
click at [280, 255] on input "**********" at bounding box center [369, 252] width 245 height 27
type input "**********"
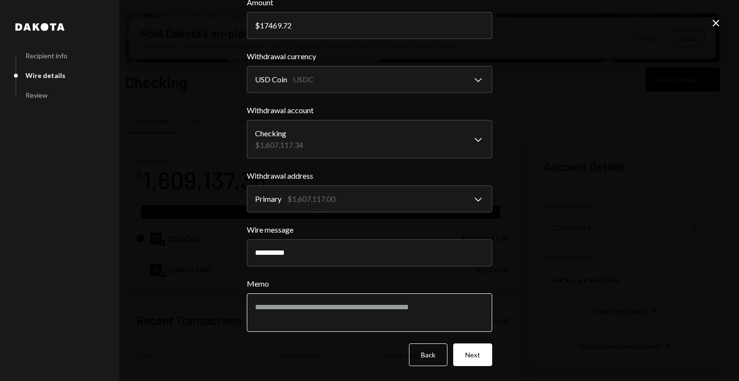
click at [272, 306] on textarea "Memo" at bounding box center [369, 312] width 245 height 38
paste textarea "**********"
type textarea "**********"
click at [479, 353] on button "Next" at bounding box center [472, 354] width 39 height 23
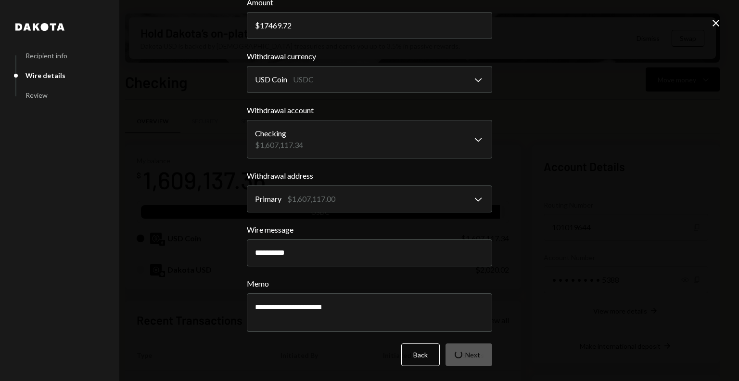
scroll to position [0, 0]
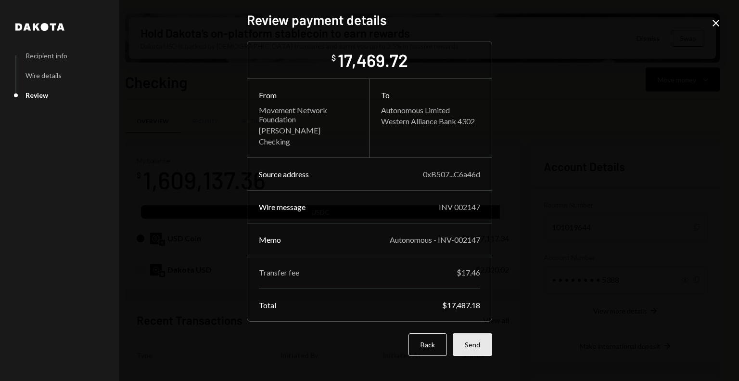
click at [471, 340] on button "Send" at bounding box center [472, 344] width 39 height 23
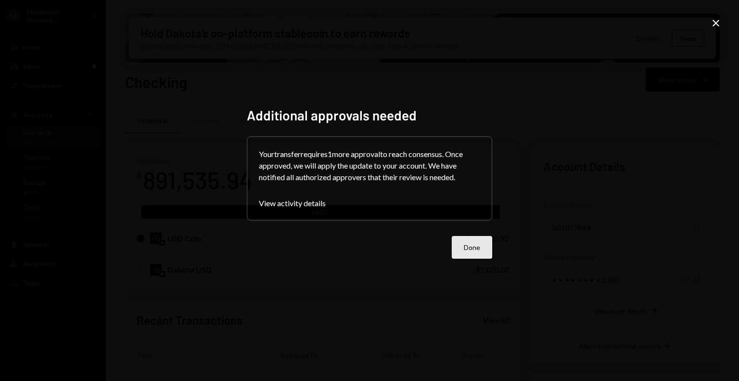
click at [461, 242] on button "Done" at bounding box center [472, 247] width 40 height 23
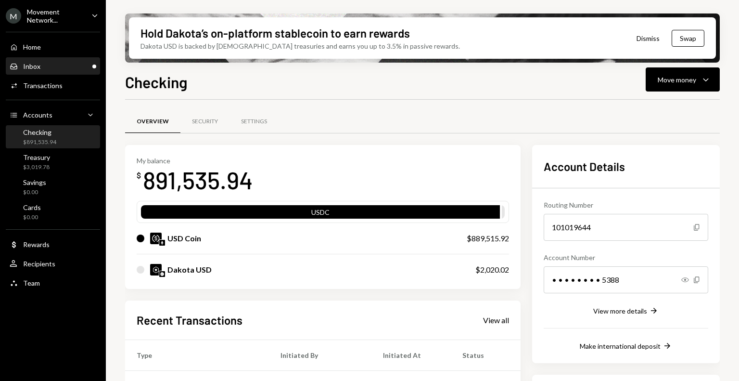
click at [49, 71] on div "Inbox Inbox" at bounding box center [53, 66] width 87 height 16
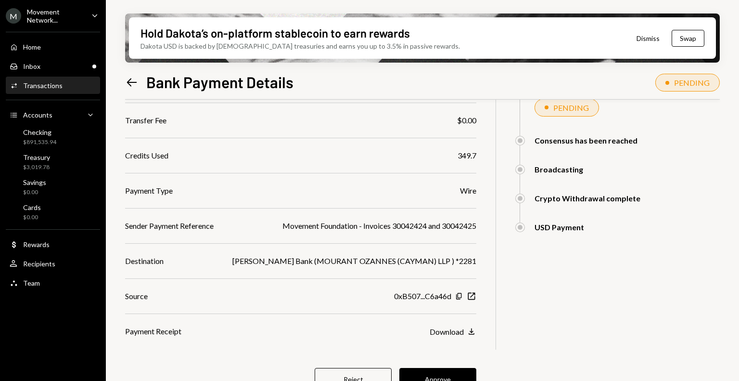
scroll to position [148, 0]
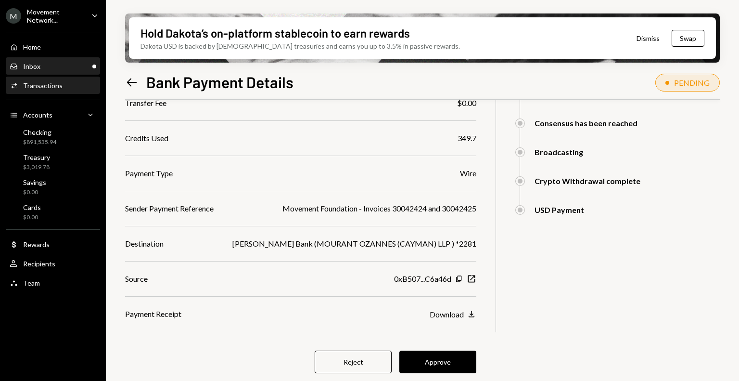
click at [48, 63] on div "Inbox Inbox" at bounding box center [53, 66] width 87 height 9
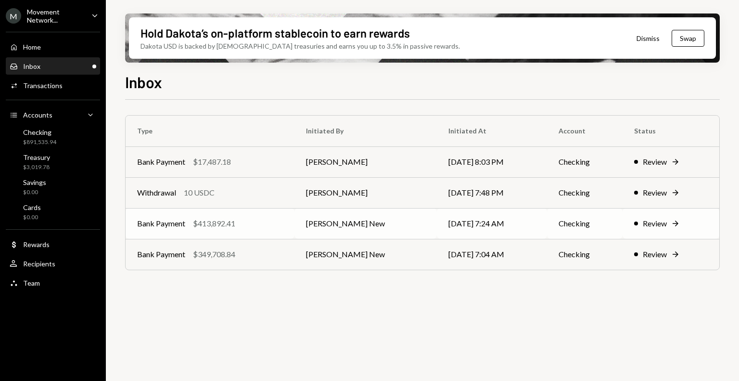
click at [247, 222] on div "Bank Payment $413,892.41" at bounding box center [210, 223] width 146 height 12
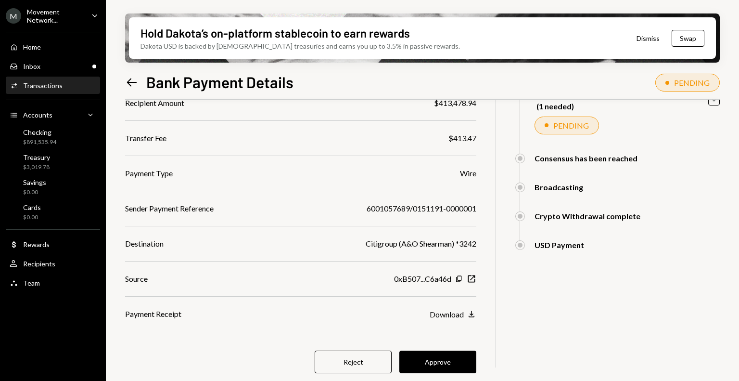
scroll to position [113, 0]
click at [447, 358] on button "Approve" at bounding box center [437, 362] width 77 height 23
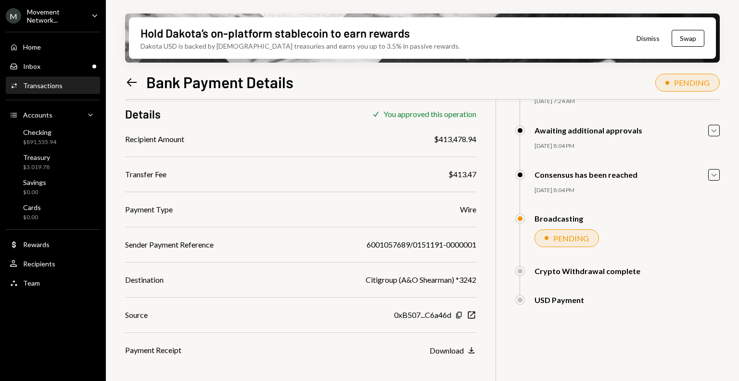
scroll to position [77, 0]
click at [57, 71] on div "Inbox Inbox" at bounding box center [53, 66] width 87 height 16
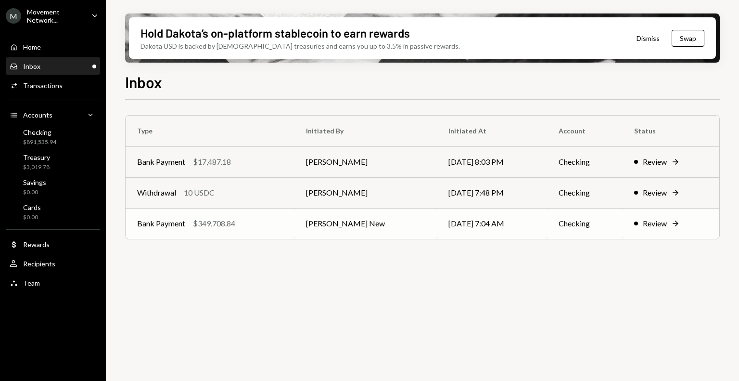
click at [268, 227] on div "Bank Payment $349,708.84" at bounding box center [210, 223] width 146 height 12
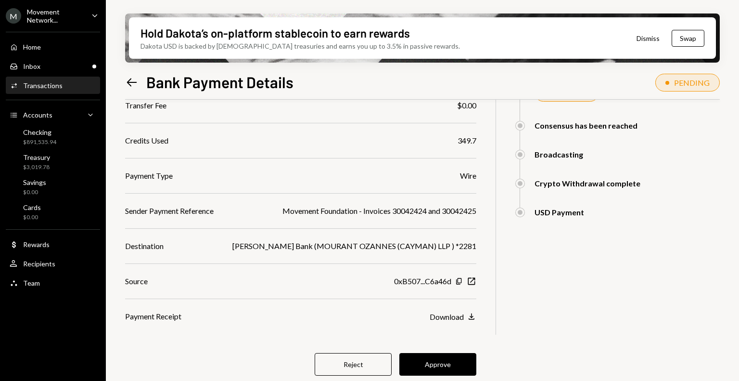
scroll to position [148, 0]
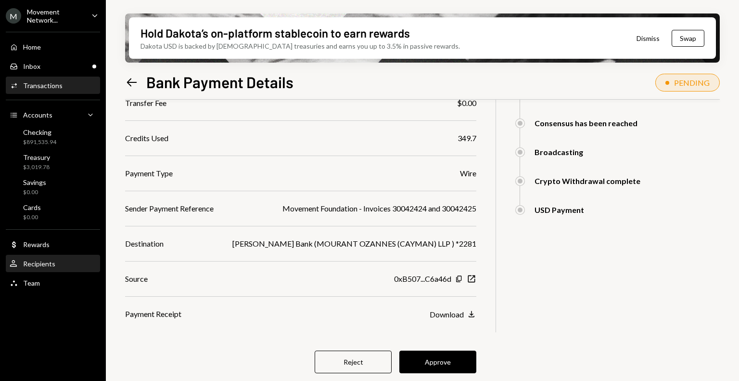
click at [44, 264] on div "Recipients" at bounding box center [39, 263] width 32 height 8
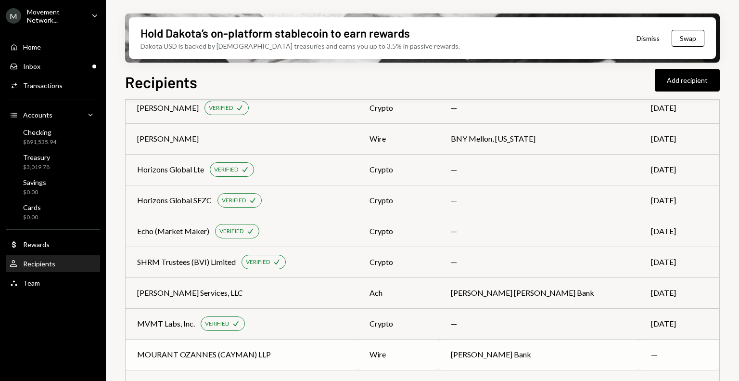
scroll to position [1006, 0]
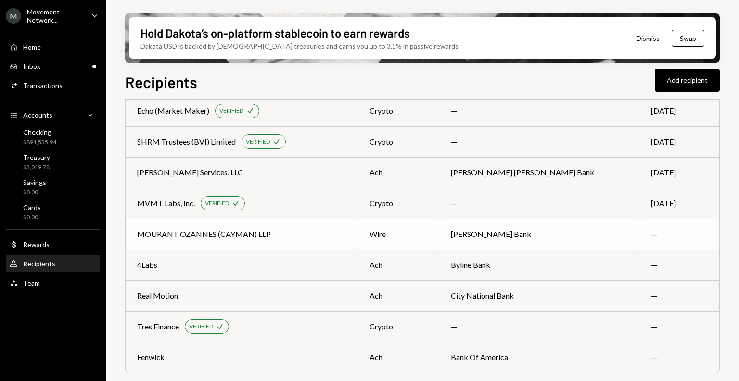
click at [325, 229] on div "MOURANT OZANNES (CAYMAN) LLP" at bounding box center [241, 234] width 209 height 12
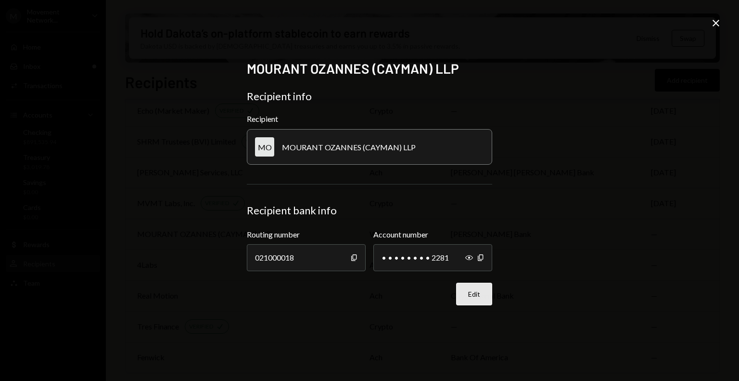
click at [467, 288] on button "Edit" at bounding box center [474, 293] width 36 height 23
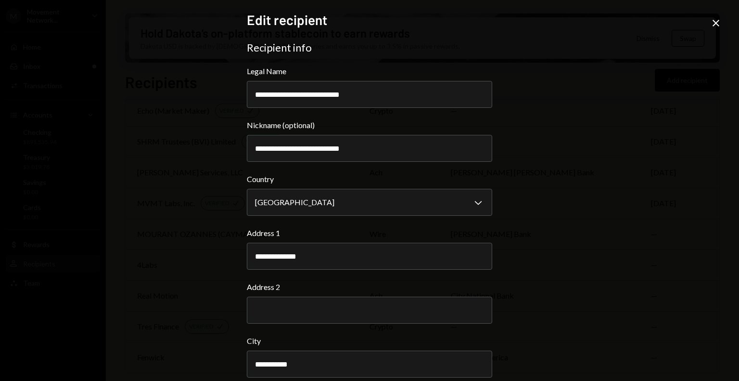
scroll to position [314, 0]
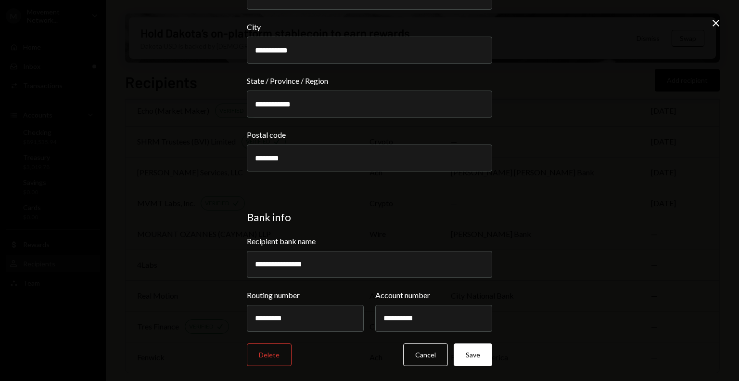
click at [717, 21] on icon "Close" at bounding box center [716, 23] width 12 height 12
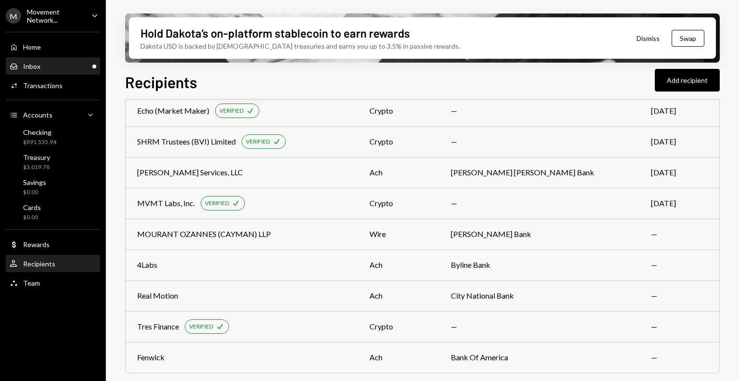
click at [72, 71] on div "Inbox Inbox" at bounding box center [53, 66] width 87 height 16
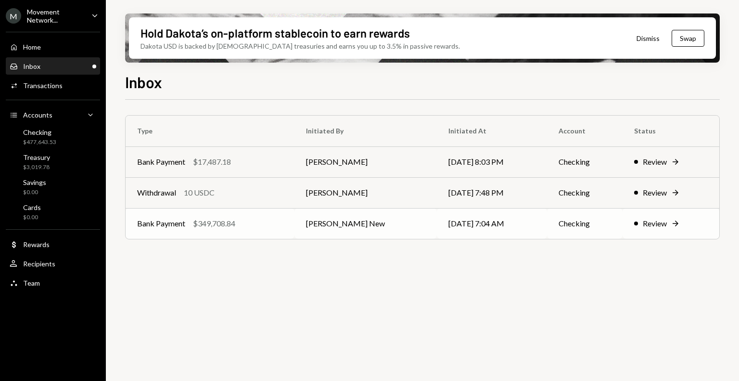
click at [265, 225] on div "Bank Payment $349,708.84" at bounding box center [210, 223] width 146 height 12
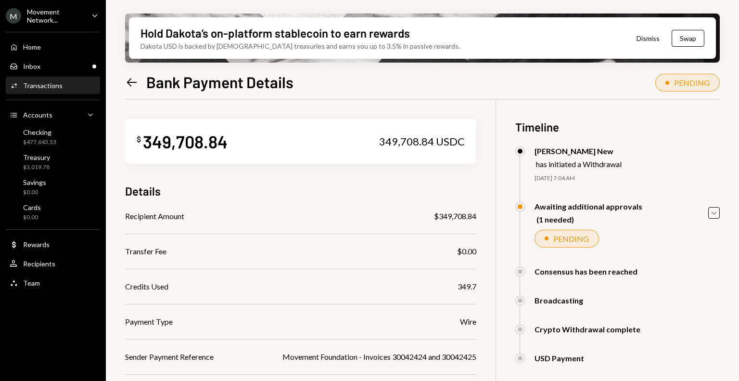
scroll to position [148, 0]
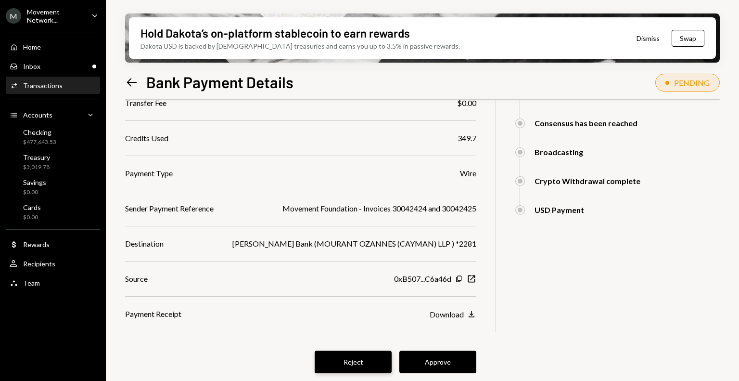
click at [341, 362] on button "Reject" at bounding box center [353, 361] width 77 height 23
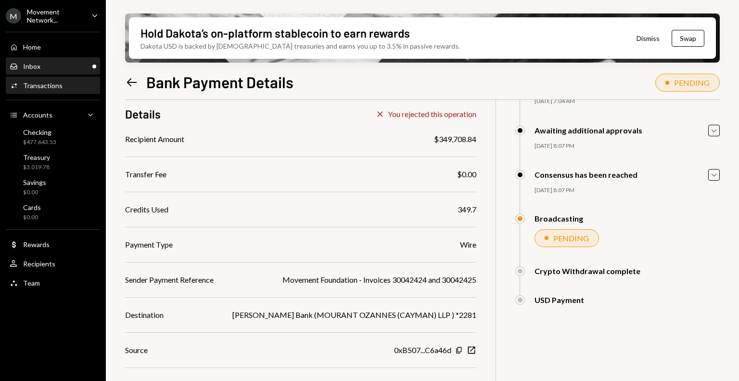
click at [46, 67] on div "Inbox Inbox" at bounding box center [53, 66] width 87 height 9
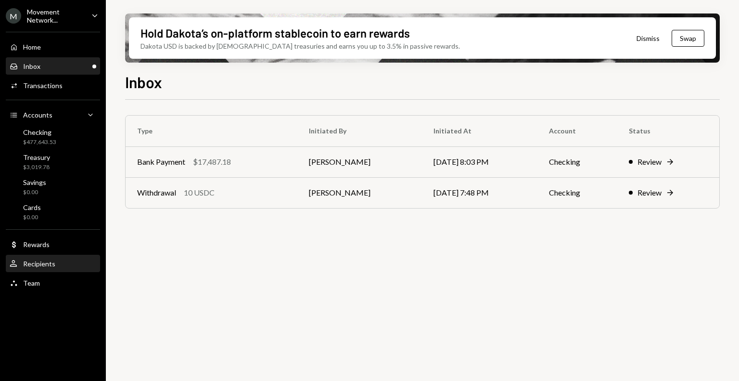
click at [51, 263] on div "Recipients" at bounding box center [39, 263] width 32 height 8
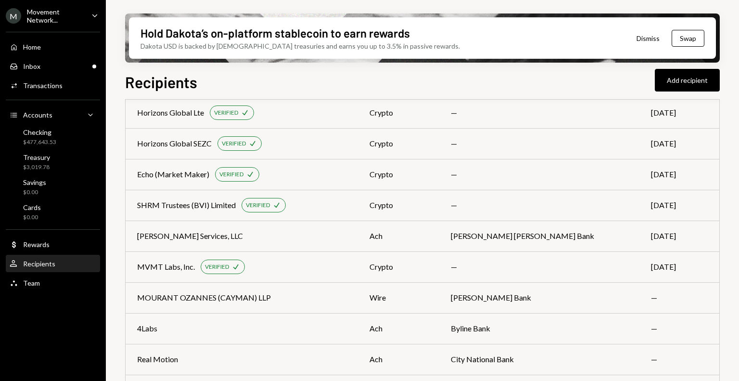
scroll to position [1006, 0]
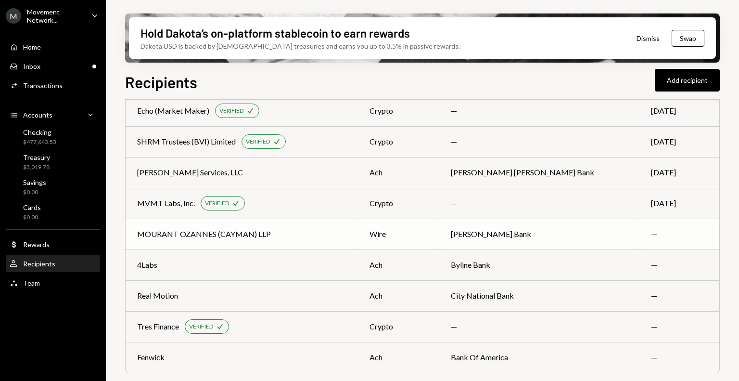
click at [298, 233] on div "MOURANT OZANNES (CAYMAN) LLP" at bounding box center [241, 234] width 209 height 12
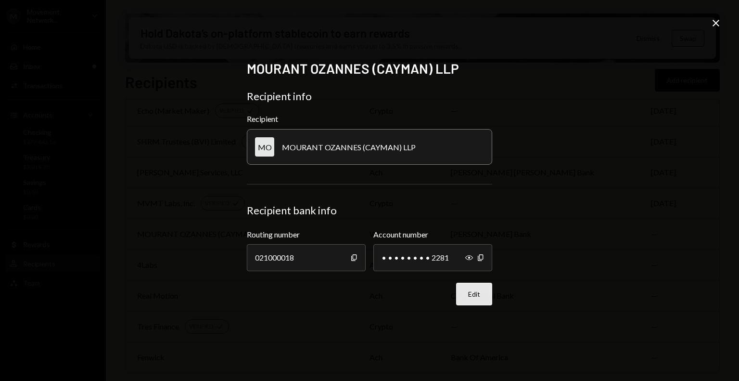
click at [476, 294] on button "Edit" at bounding box center [474, 293] width 36 height 23
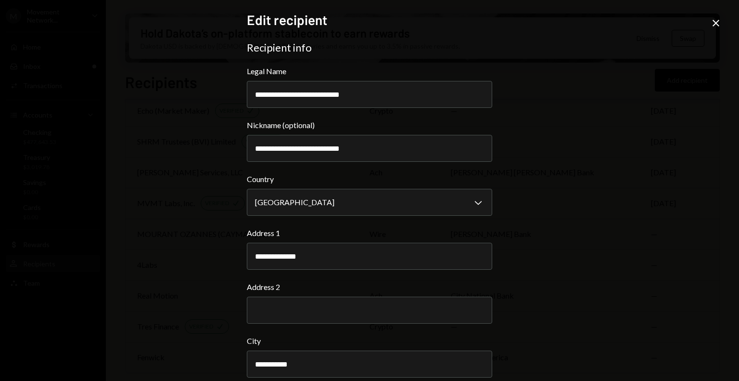
click at [603, 222] on div "**********" at bounding box center [369, 190] width 739 height 381
click at [711, 25] on icon "Close" at bounding box center [716, 23] width 12 height 12
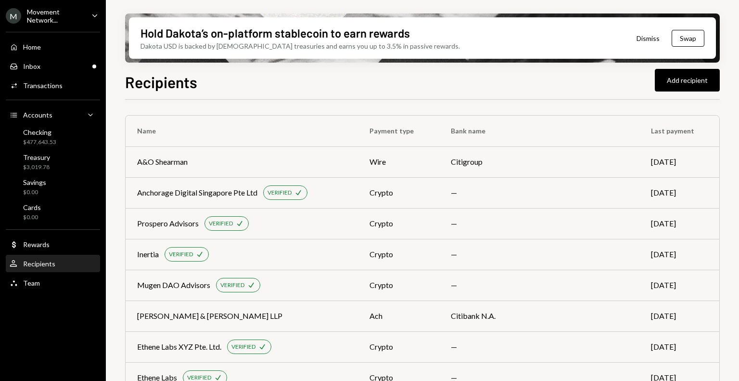
scroll to position [1006, 0]
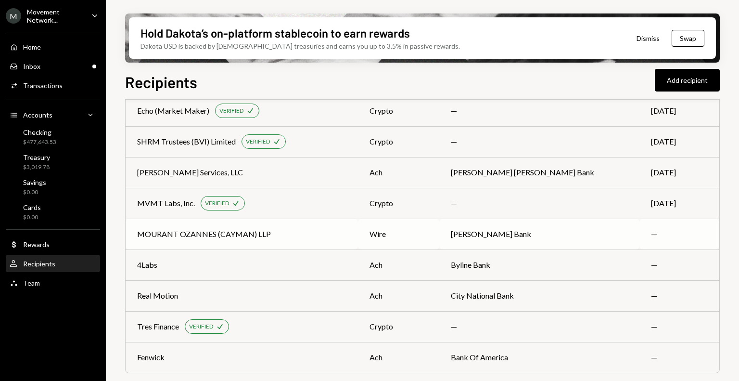
click at [335, 242] on td "MOURANT OZANNES (CAYMAN) LLP" at bounding box center [242, 233] width 232 height 31
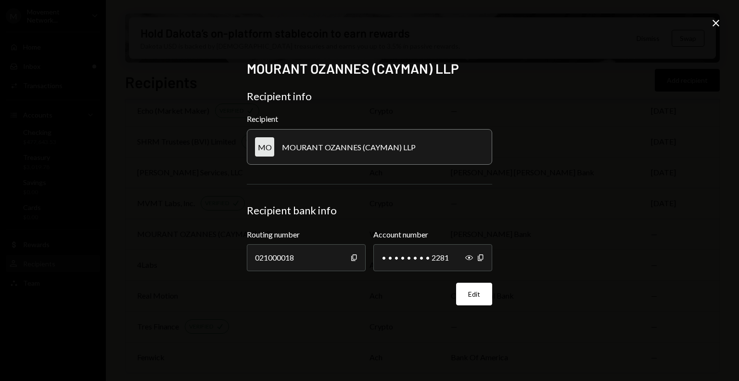
click at [718, 28] on icon "Close" at bounding box center [716, 23] width 12 height 12
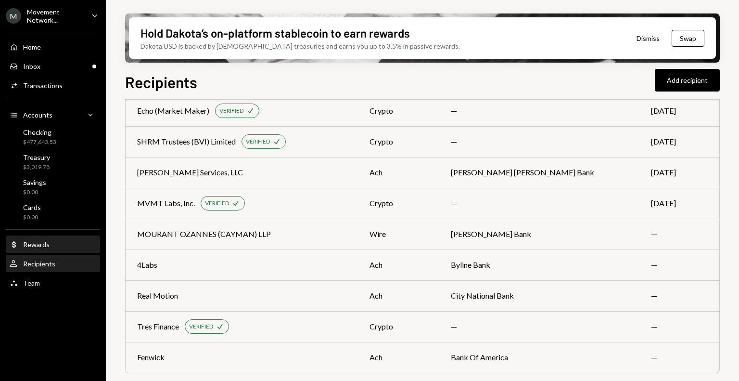
click at [40, 239] on div "Dollar Rewards" at bounding box center [53, 244] width 87 height 16
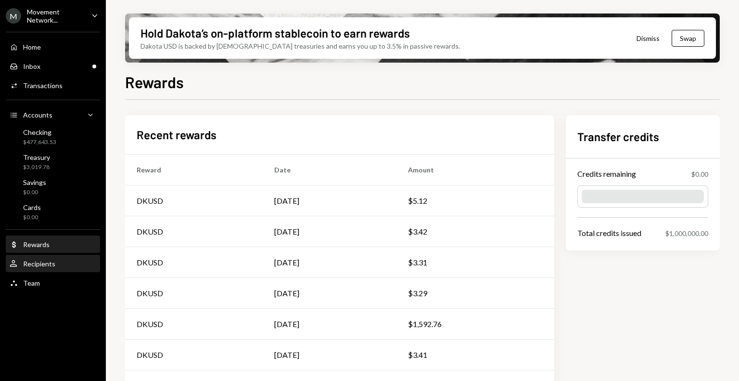
click at [45, 263] on div "Recipients" at bounding box center [39, 263] width 32 height 8
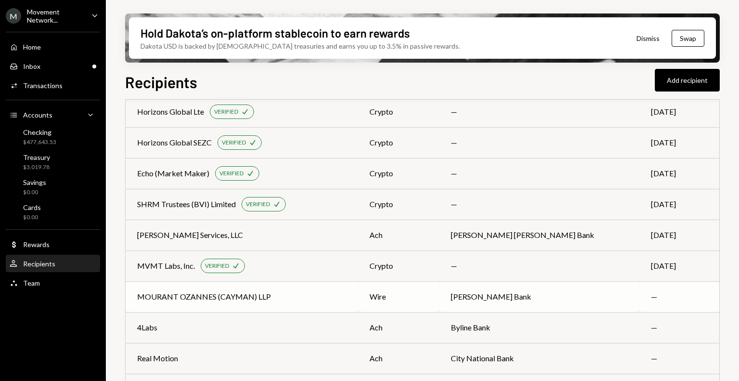
scroll to position [1006, 0]
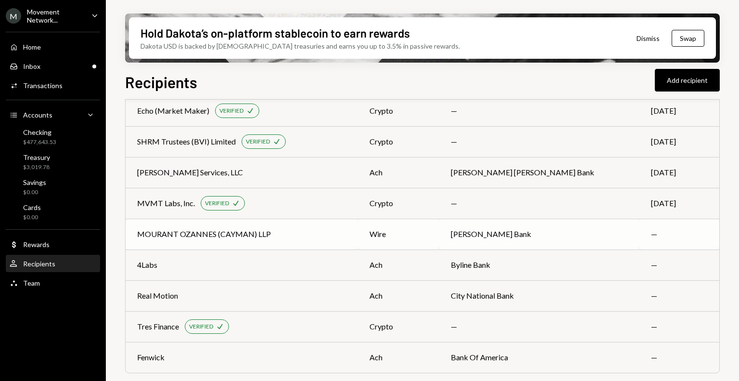
click at [308, 237] on div "MOURANT OZANNES (CAYMAN) LLP" at bounding box center [241, 234] width 209 height 12
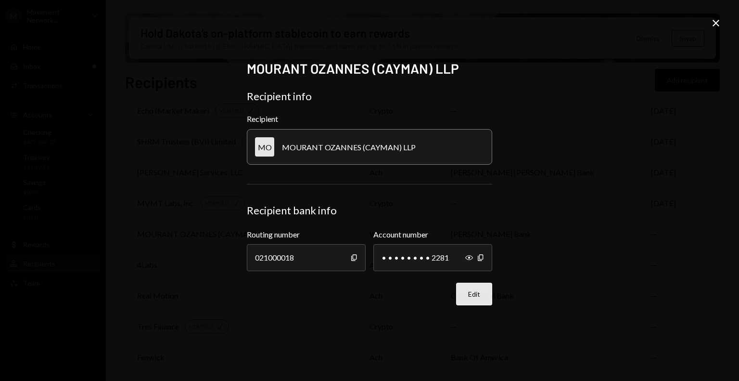
click at [474, 294] on button "Edit" at bounding box center [474, 293] width 36 height 23
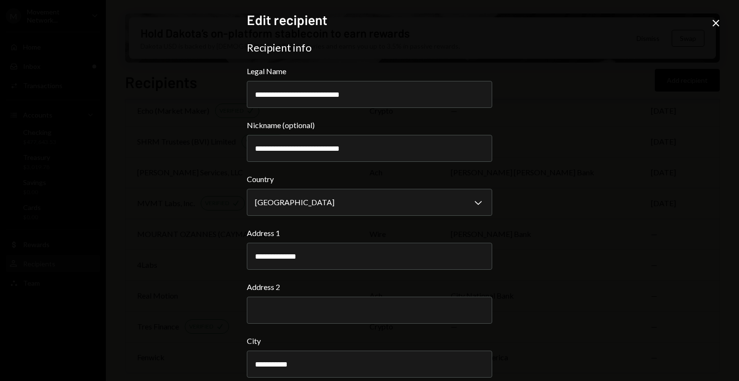
scroll to position [314, 0]
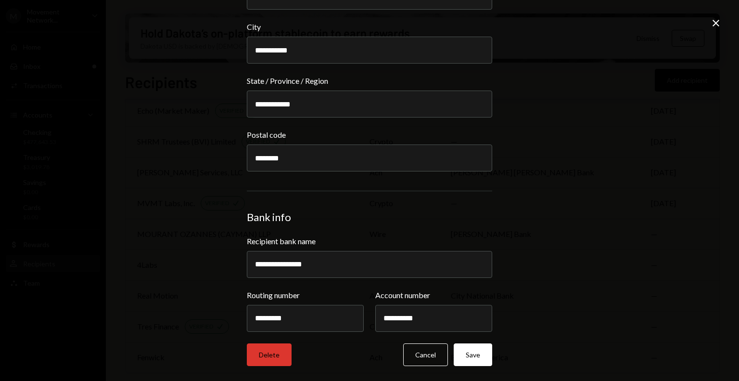
click at [274, 357] on button "Delete" at bounding box center [269, 354] width 45 height 23
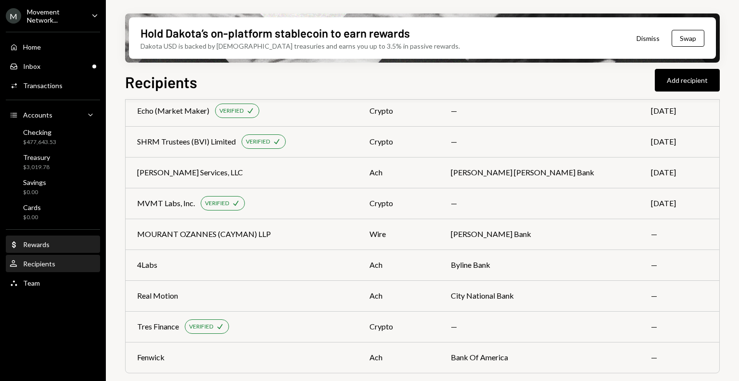
click at [46, 244] on div "Rewards" at bounding box center [36, 244] width 26 height 8
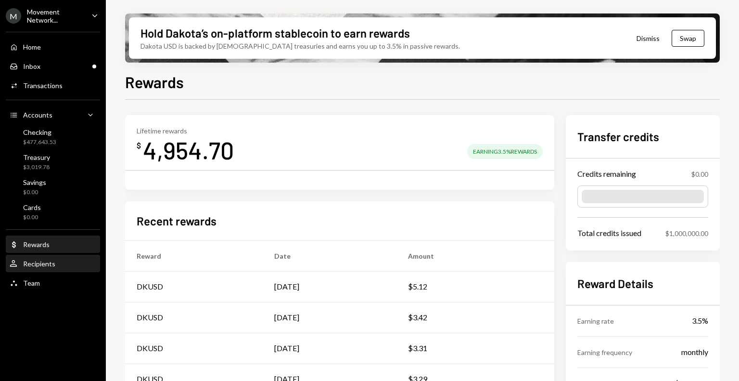
click at [47, 259] on div "Recipients" at bounding box center [39, 263] width 32 height 8
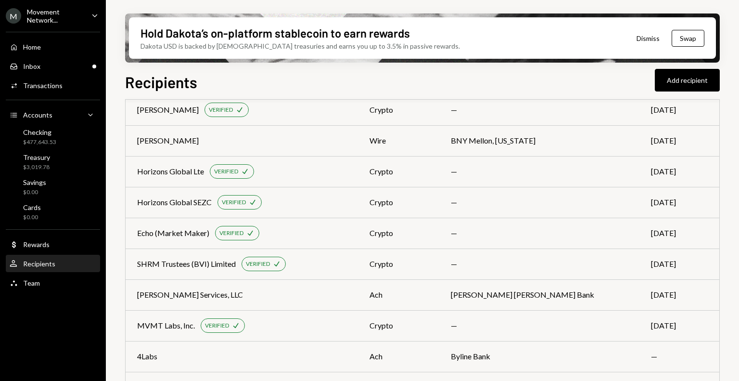
scroll to position [975, 0]
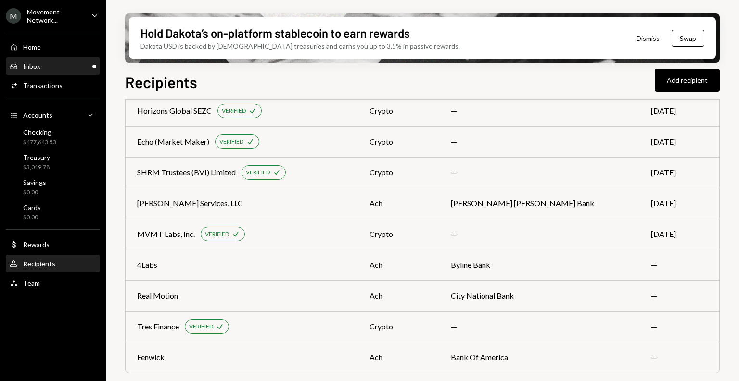
click at [46, 63] on div "Inbox Inbox" at bounding box center [53, 66] width 87 height 9
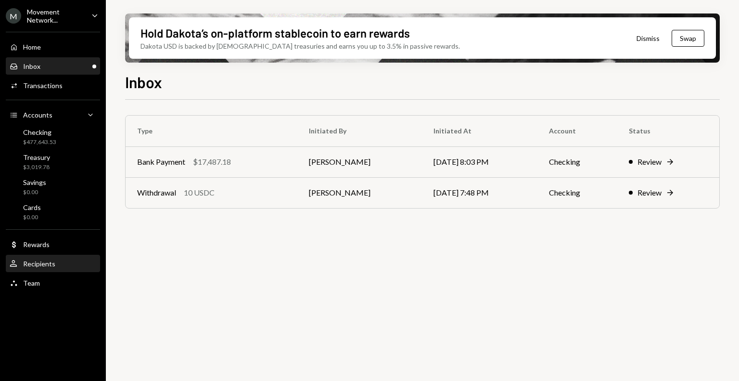
click at [48, 266] on div "Recipients" at bounding box center [39, 263] width 32 height 8
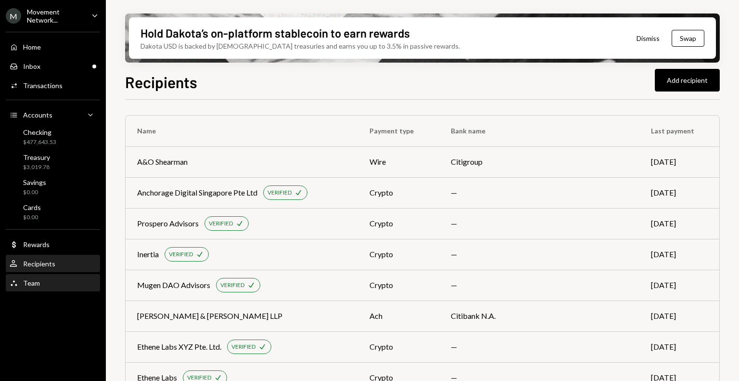
click at [37, 281] on div "Team" at bounding box center [31, 283] width 17 height 8
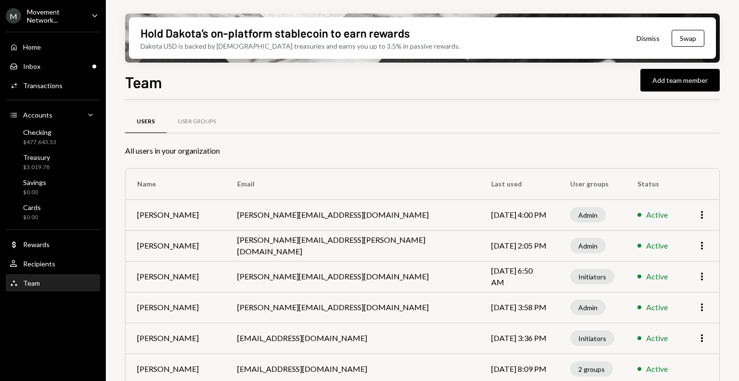
scroll to position [166, 0]
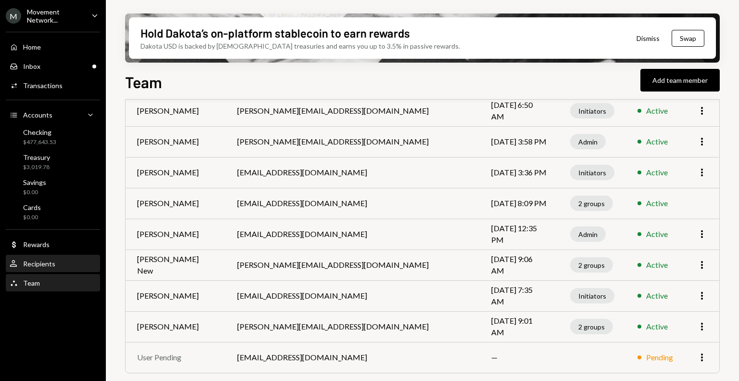
click at [64, 256] on div "User Recipients" at bounding box center [53, 263] width 87 height 16
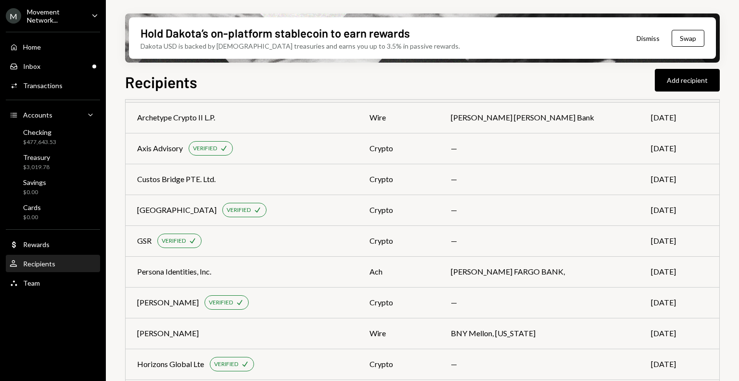
scroll to position [975, 0]
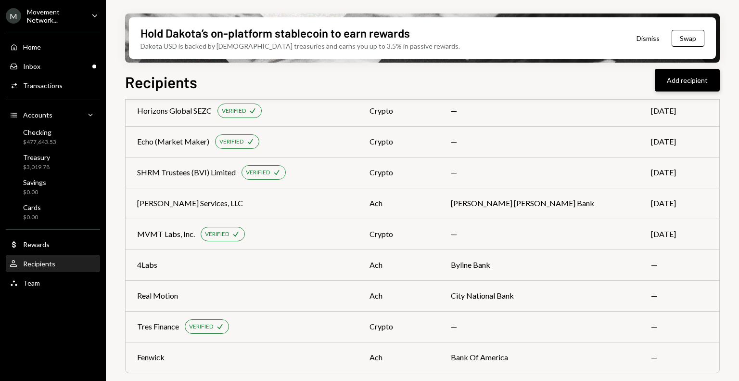
click at [680, 84] on button "Add recipient" at bounding box center [687, 80] width 65 height 23
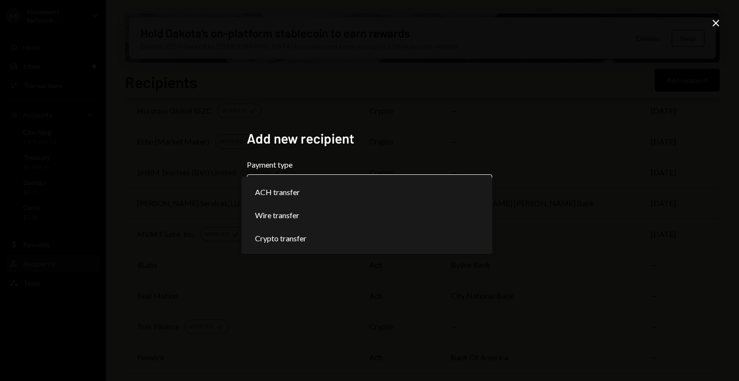
click at [340, 192] on body "M Movement Network... Caret Down Home Home Inbox Inbox Activities Transactions …" at bounding box center [369, 190] width 739 height 381
click at [530, 135] on div "**********" at bounding box center [369, 190] width 739 height 381
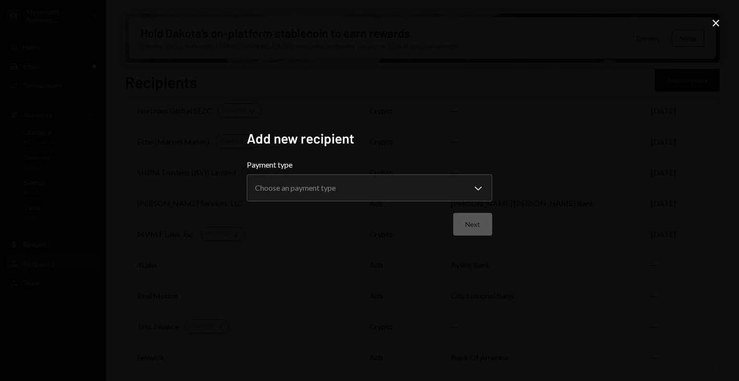
click at [717, 21] on icon at bounding box center [716, 23] width 7 height 7
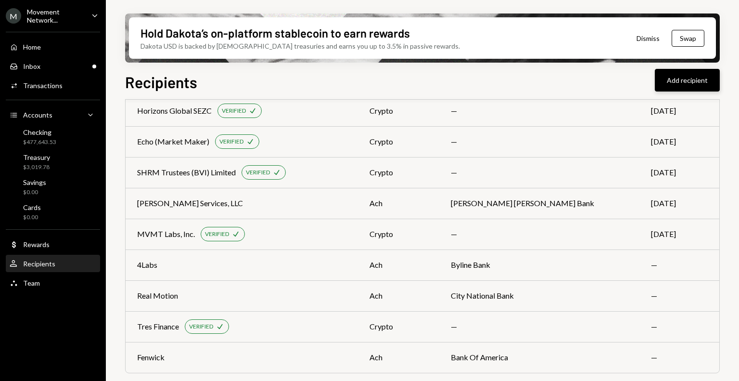
click at [692, 80] on button "Add recipient" at bounding box center [687, 80] width 65 height 23
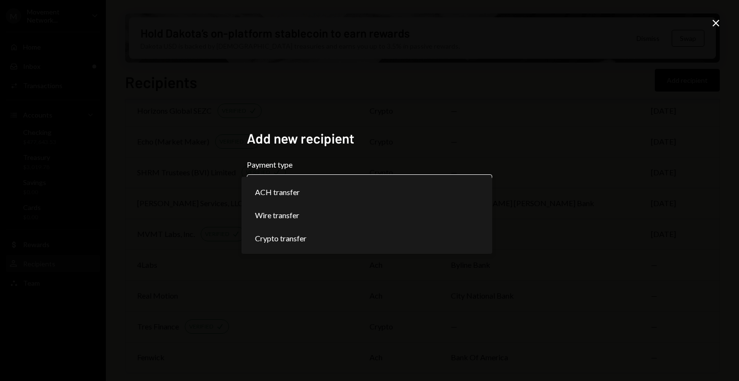
click at [431, 192] on body "M Movement Network... Caret Down Home Home Inbox Inbox Activities Transactions …" at bounding box center [369, 190] width 739 height 381
click at [600, 115] on div "**********" at bounding box center [369, 190] width 739 height 381
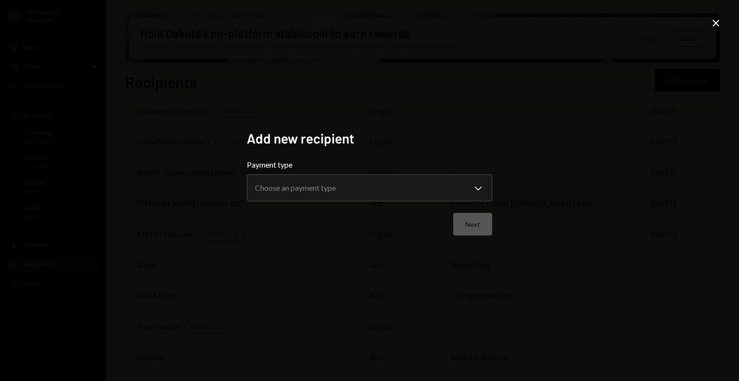
click at [716, 17] on icon "Close" at bounding box center [716, 23] width 12 height 12
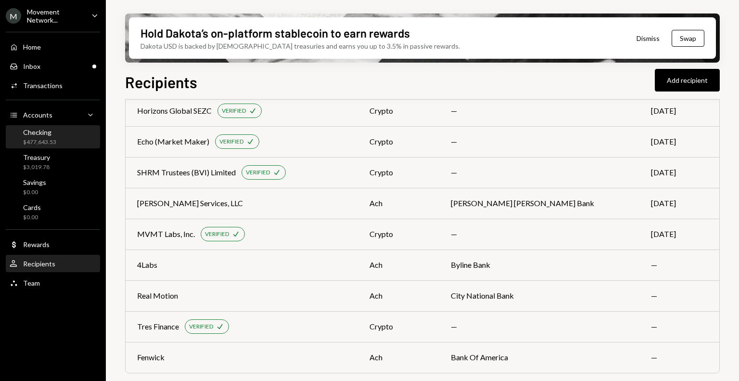
click at [47, 134] on div "Checking" at bounding box center [39, 132] width 33 height 8
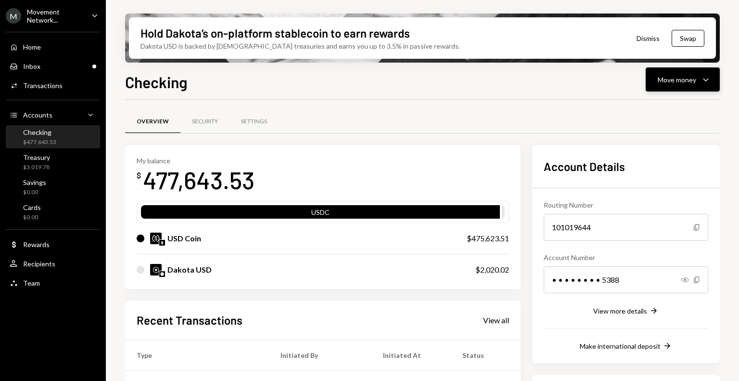
click at [676, 78] on div "Move money" at bounding box center [677, 80] width 38 height 10
click at [665, 107] on div "Send" at bounding box center [675, 108] width 70 height 10
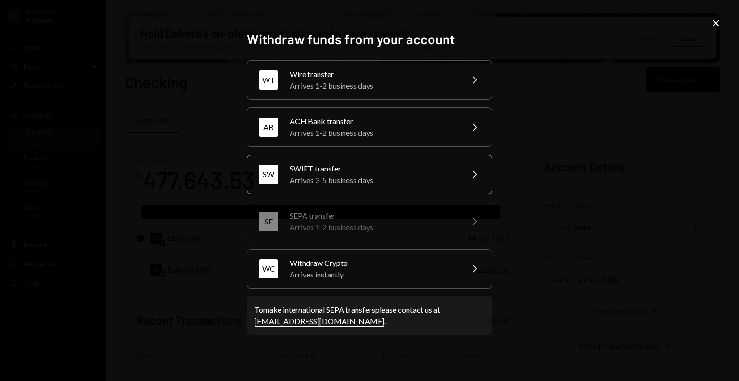
click at [375, 169] on div "SWIFT transfer" at bounding box center [373, 169] width 167 height 12
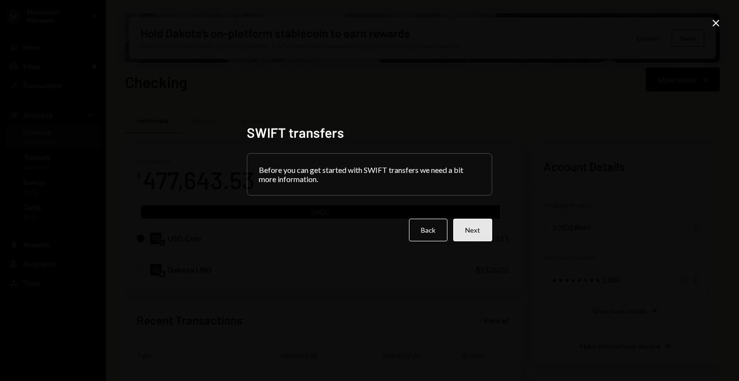
click at [476, 228] on button "Next" at bounding box center [472, 229] width 39 height 23
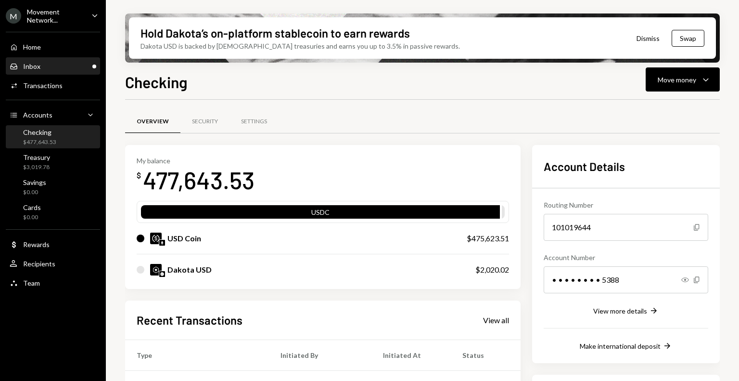
click at [51, 69] on div "Inbox Inbox" at bounding box center [53, 66] width 87 height 9
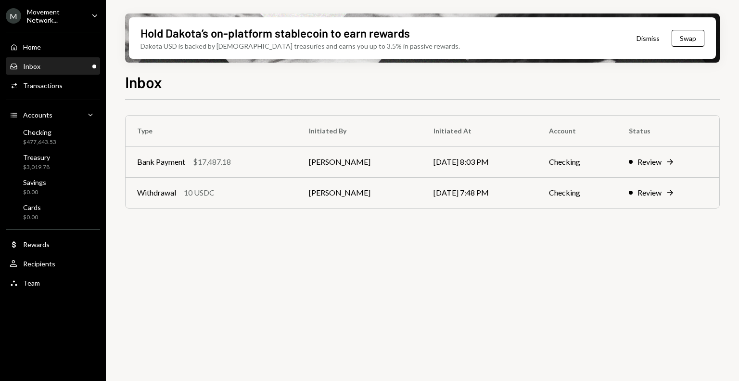
click at [42, 56] on div "Home Home Inbox Inbox Activities Transactions Accounts Accounts Caret Down Chec…" at bounding box center [53, 159] width 106 height 267
click at [42, 50] on div "Home Home" at bounding box center [53, 47] width 87 height 9
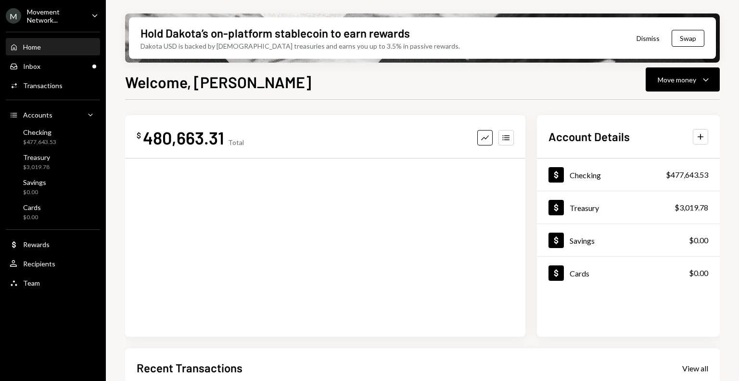
click at [84, 14] on div "M Movement Network... Caret Down" at bounding box center [53, 16] width 106 height 16
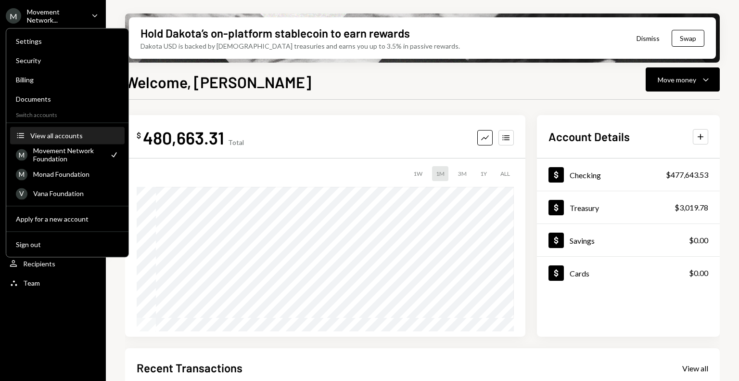
click at [70, 136] on div "View all accounts" at bounding box center [74, 135] width 89 height 8
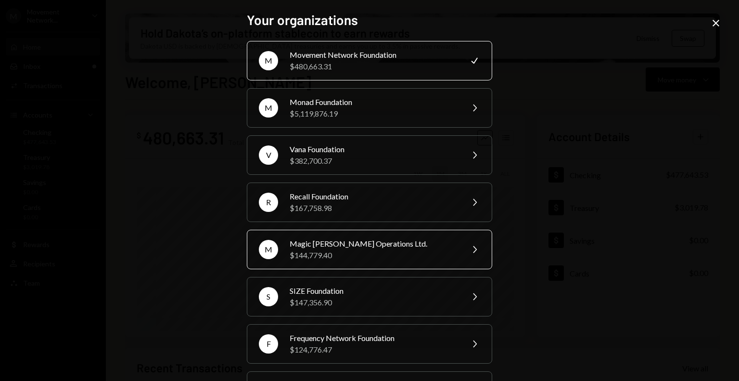
click at [350, 249] on div "$144,779.40" at bounding box center [373, 255] width 167 height 12
